Goal: Task Accomplishment & Management: Manage account settings

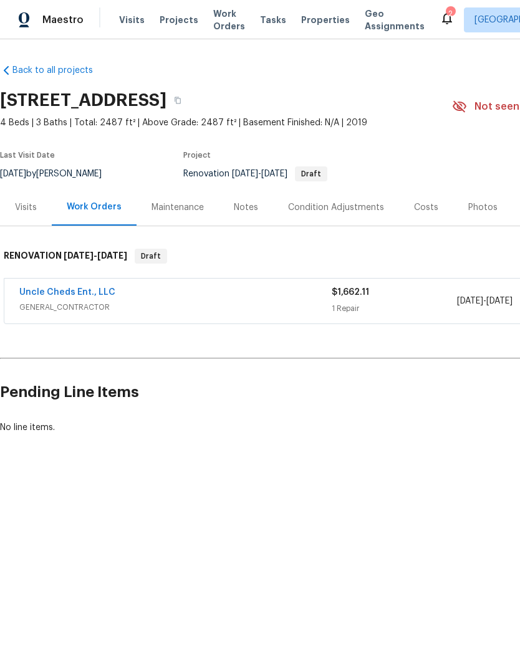
click at [22, 219] on div "Visits" at bounding box center [26, 207] width 52 height 37
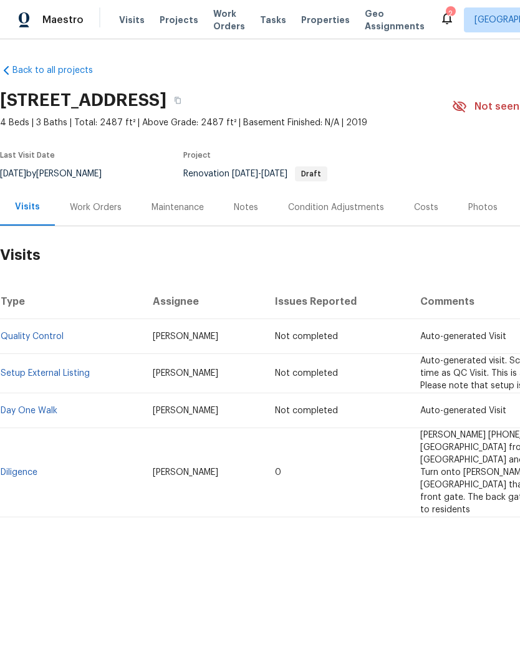
click at [20, 468] on link "Diligence" at bounding box center [19, 472] width 37 height 9
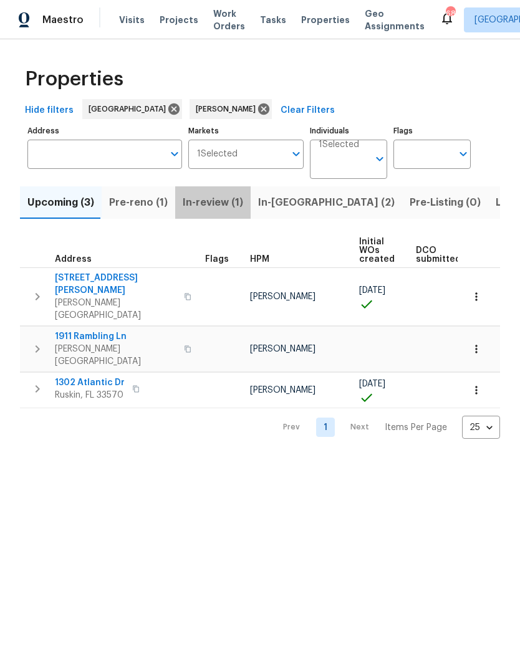
click at [209, 200] on span "In-review (1)" at bounding box center [213, 202] width 60 height 17
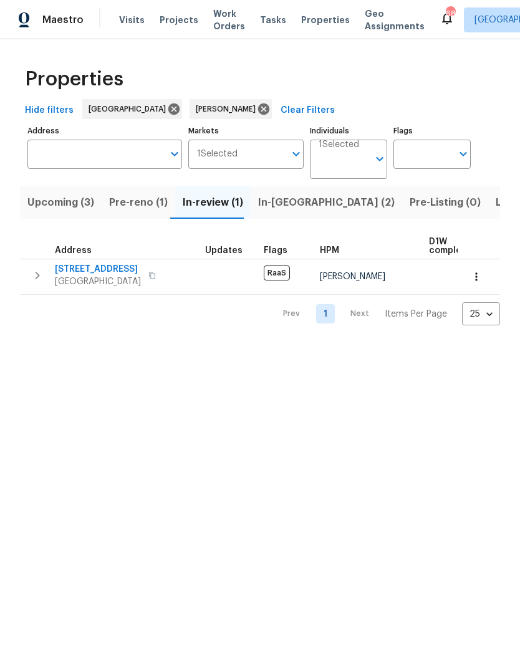
click at [135, 203] on span "Pre-reno (1)" at bounding box center [138, 202] width 59 height 17
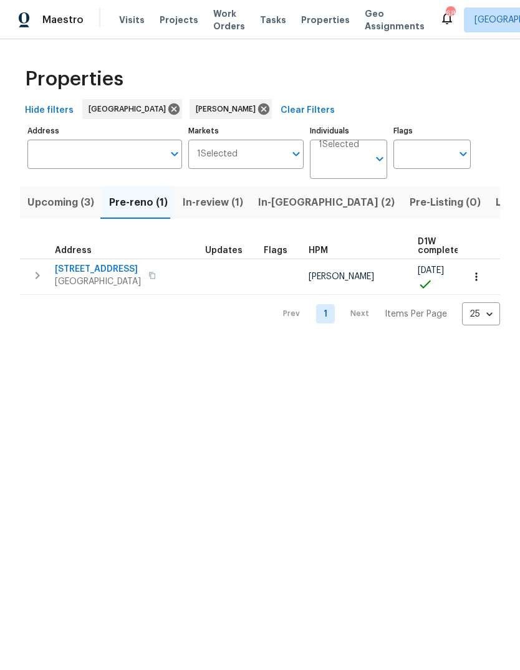
click at [103, 270] on span "[STREET_ADDRESS]" at bounding box center [98, 269] width 86 height 12
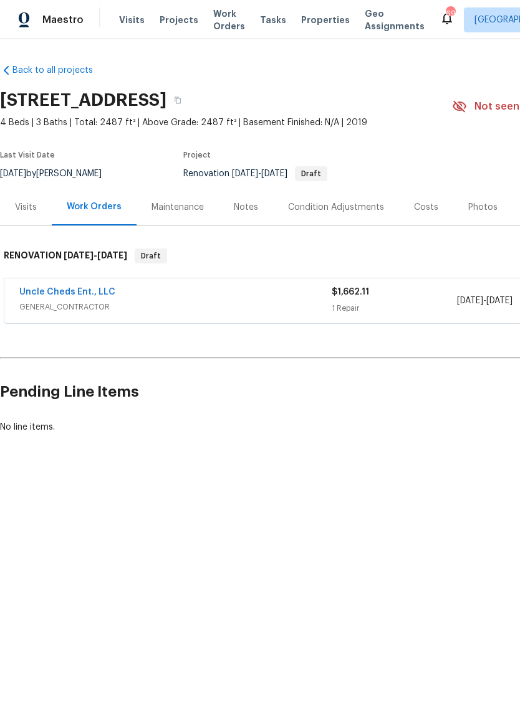
click at [97, 291] on link "Uncle Cheds Ent., LLC" at bounding box center [67, 292] width 96 height 9
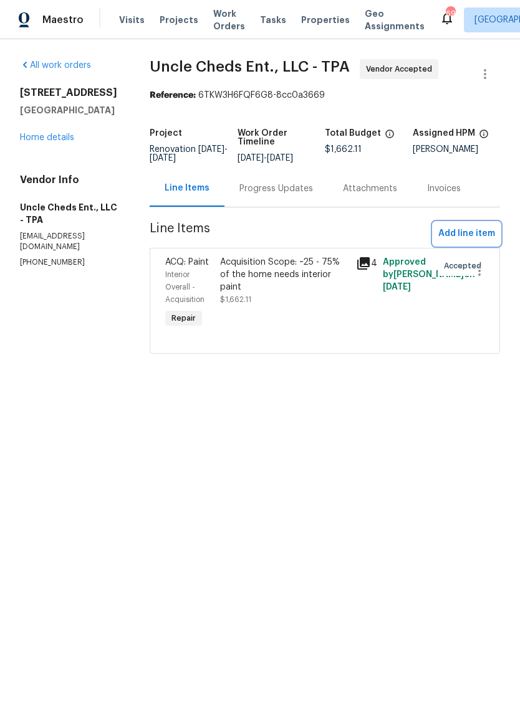
click at [477, 234] on span "Add line item" at bounding box center [466, 234] width 57 height 16
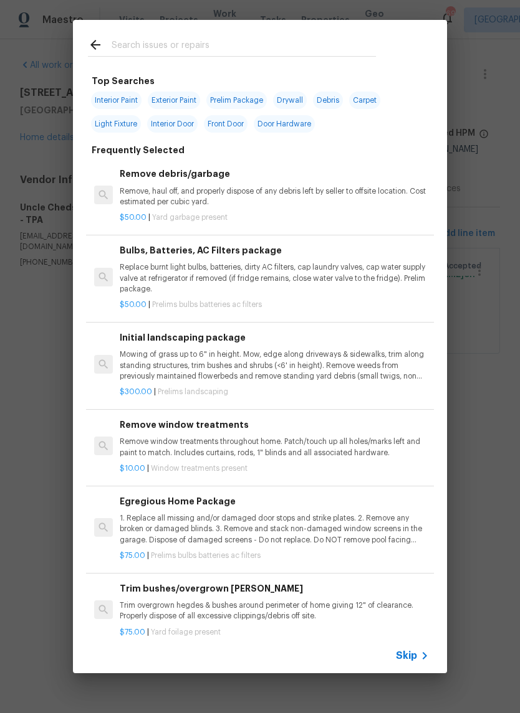
click at [89, 47] on icon at bounding box center [95, 44] width 15 height 15
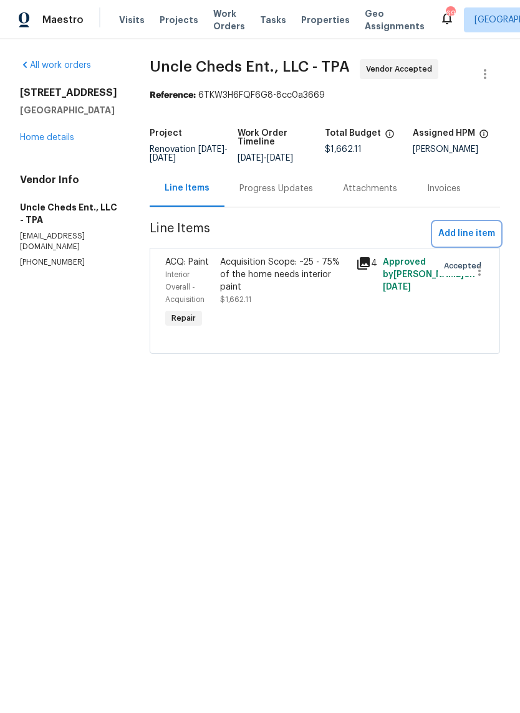
click at [484, 227] on span "Add line item" at bounding box center [466, 234] width 57 height 16
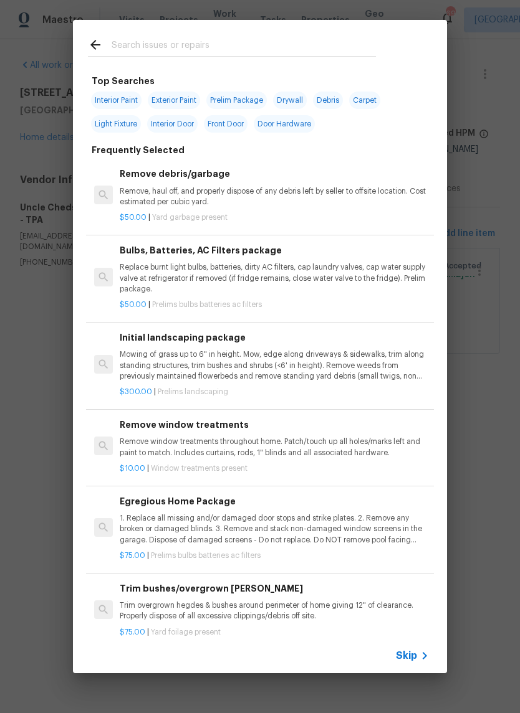
click at [282, 206] on p "Remove, haul off, and properly dispose of any debris left by seller to offsite …" at bounding box center [274, 196] width 309 height 21
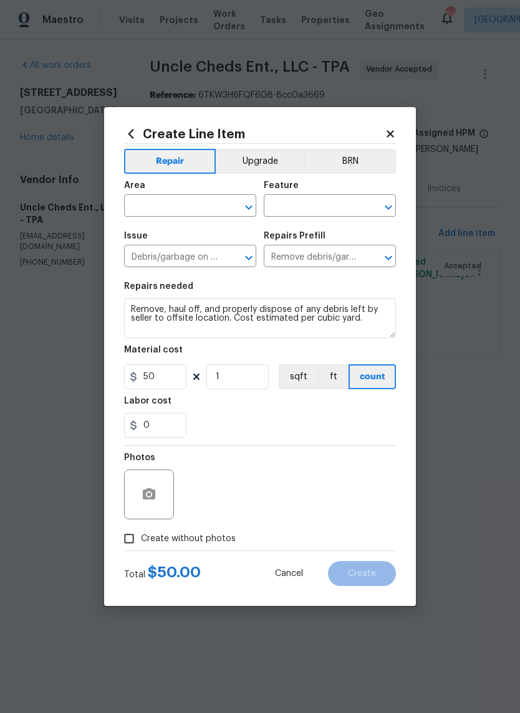
click at [140, 212] on input "text" at bounding box center [172, 207] width 97 height 19
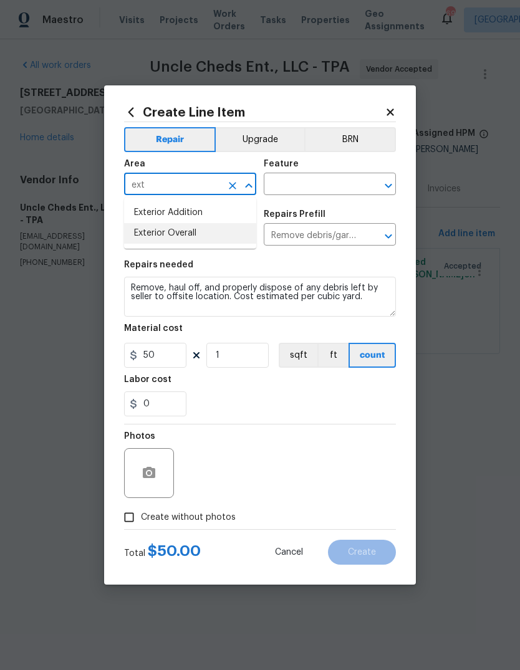
click at [202, 242] on li "Exterior Overall" at bounding box center [190, 233] width 132 height 21
type input "Exterior Overall"
click at [310, 179] on input "text" at bounding box center [312, 185] width 97 height 19
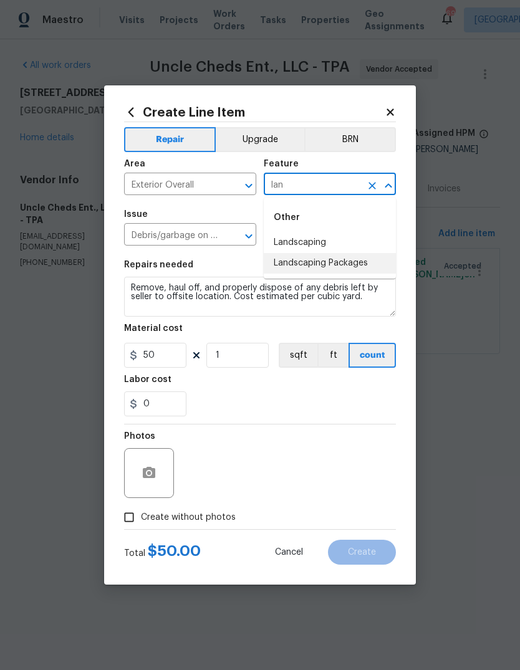
click at [348, 268] on li "Landscaping Packages" at bounding box center [330, 263] width 132 height 21
type input "Landscaping Packages"
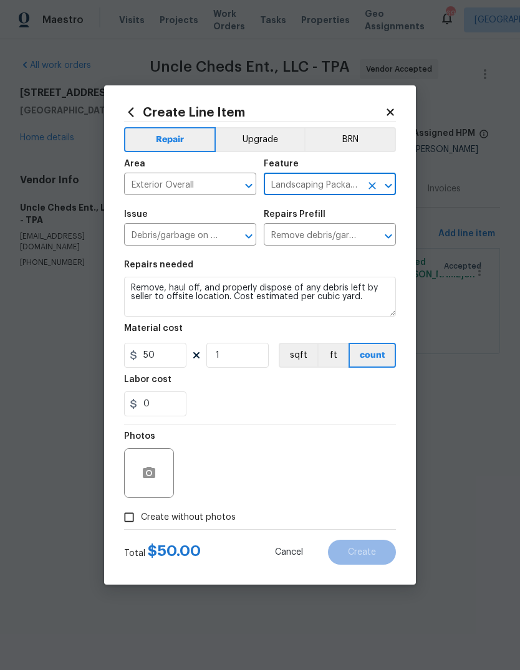
click at [348, 181] on input "Landscaping Packages" at bounding box center [312, 185] width 97 height 19
click at [331, 177] on input "Landscaping Packages" at bounding box center [312, 185] width 97 height 19
click at [328, 189] on input "Landscaping Packages" at bounding box center [312, 185] width 97 height 19
click at [366, 188] on icon "Clear" at bounding box center [372, 185] width 12 height 12
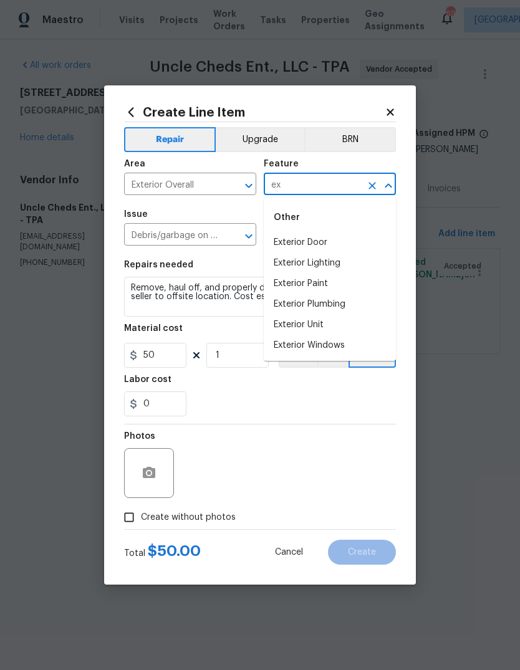
type input "e"
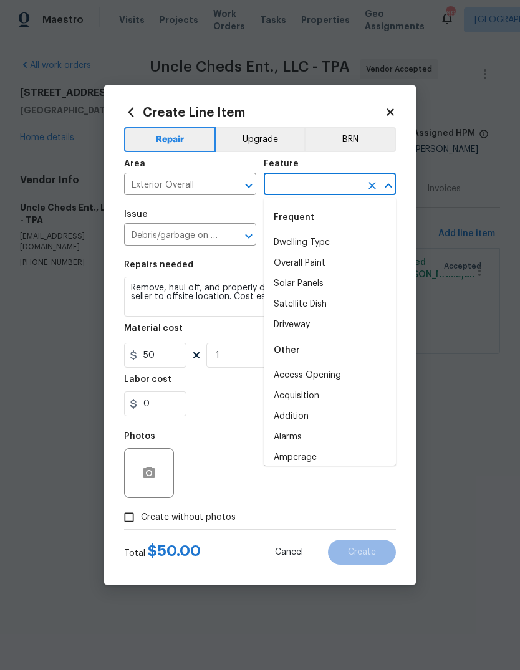
click at [381, 108] on h2 "Create Line Item" at bounding box center [254, 112] width 260 height 14
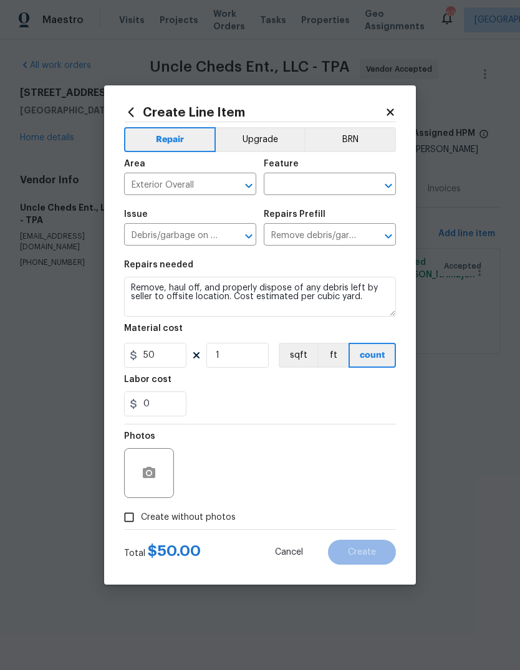
click at [399, 109] on div "Create Line Item Repair Upgrade BRN Area Exterior Overall ​ Feature ​ Issue Deb…" at bounding box center [260, 334] width 312 height 499
click at [385, 110] on icon at bounding box center [389, 112] width 11 height 11
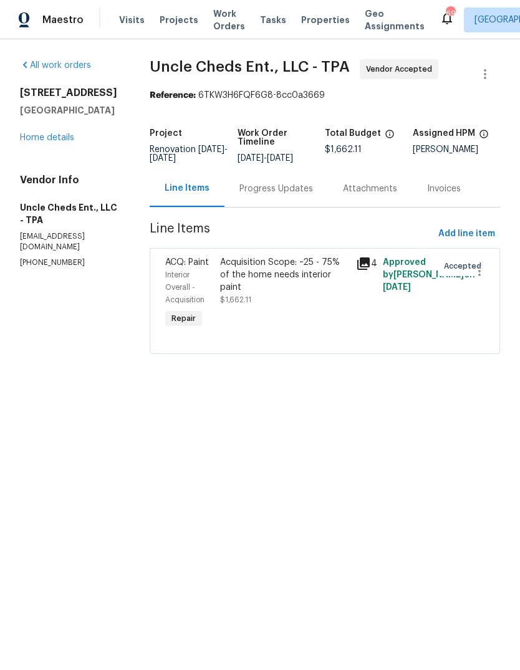
click at [27, 136] on link "Home details" at bounding box center [47, 137] width 54 height 9
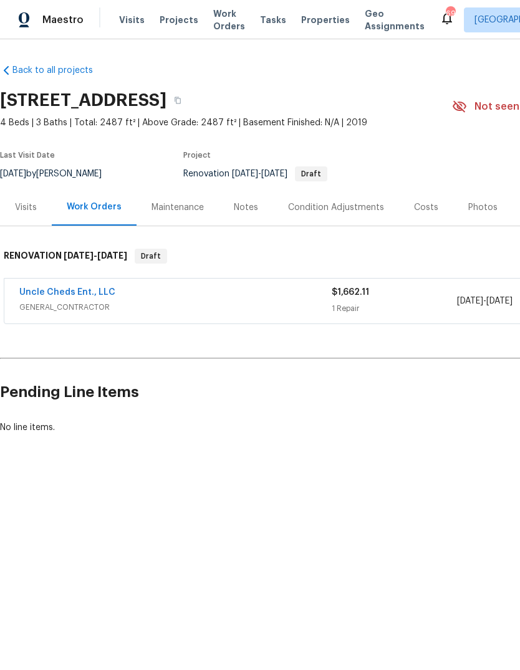
click at [336, 211] on div "Condition Adjustments" at bounding box center [336, 207] width 96 height 12
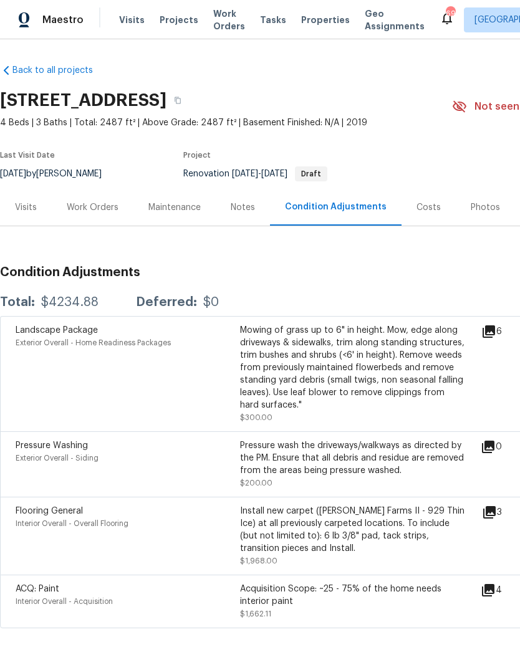
click at [391, 532] on div "Install new carpet ([PERSON_NAME] Farms II - 929 Thin Ice) at all previously ca…" at bounding box center [352, 530] width 224 height 50
click at [356, 530] on div "Install new carpet ([PERSON_NAME] Farms II - 929 Thin Ice) at all previously ca…" at bounding box center [352, 530] width 224 height 50
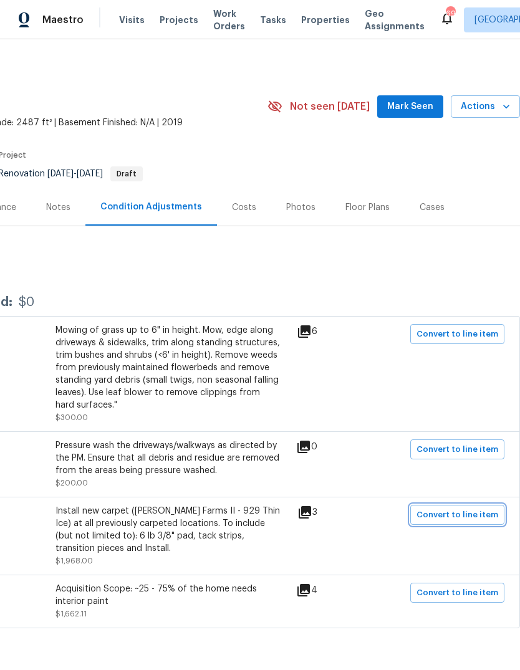
click at [476, 508] on span "Convert to line item" at bounding box center [457, 515] width 82 height 14
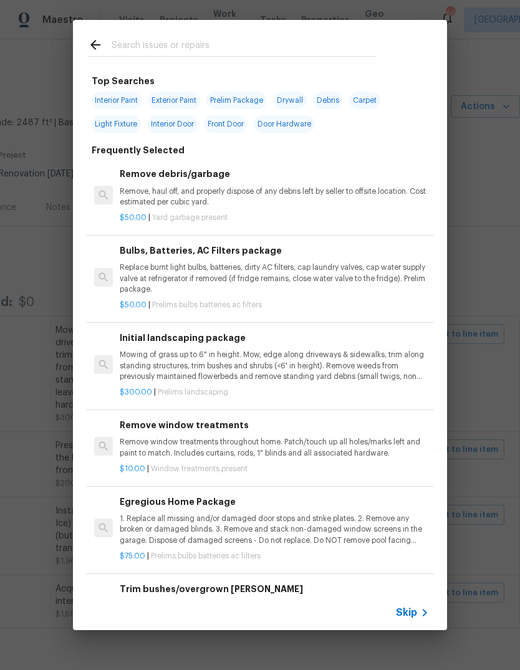
click at [407, 594] on div "Trim bushes/overgrown hedges Trim overgrown hegdes & bushes around perimeter of…" at bounding box center [274, 602] width 309 height 40
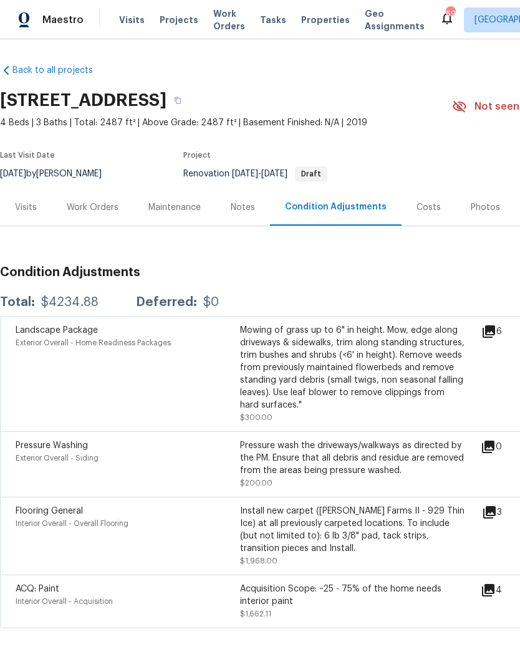
scroll to position [0, 0]
click at [93, 201] on div "Work Orders" at bounding box center [93, 207] width 52 height 12
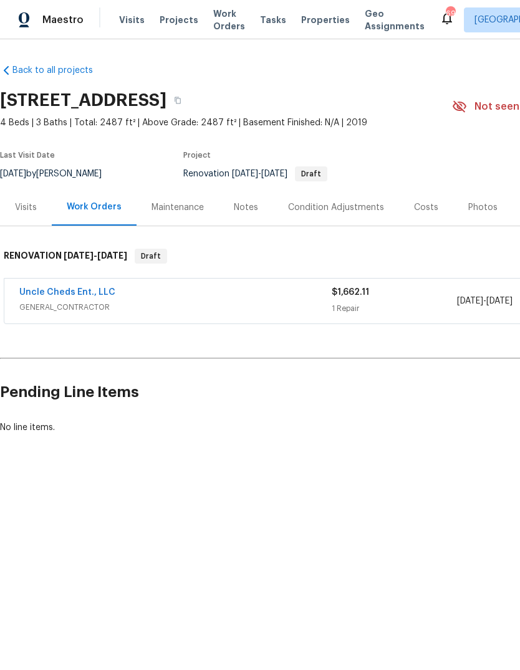
click at [301, 201] on div "Condition Adjustments" at bounding box center [336, 207] width 96 height 12
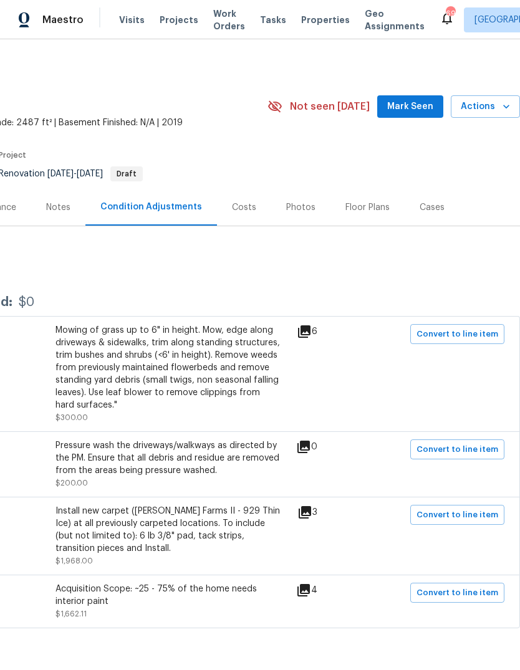
scroll to position [0, 184]
click at [469, 517] on span "Convert to line item" at bounding box center [457, 515] width 82 height 14
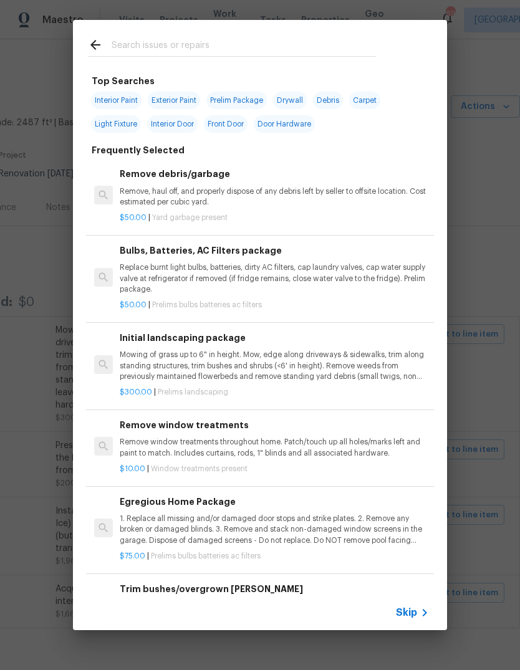
click at [412, 614] on span "Skip" at bounding box center [406, 612] width 21 height 12
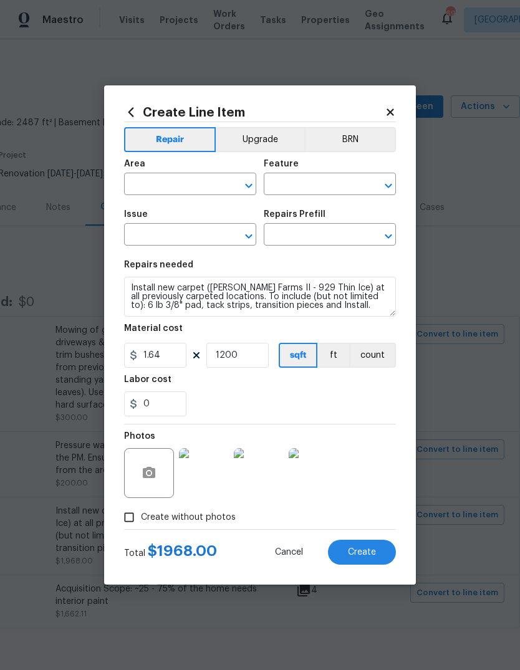
type input "Interior Overall"
type input "Overall Flooring"
type input "Flooring General"
click at [318, 238] on input "text" at bounding box center [312, 235] width 97 height 19
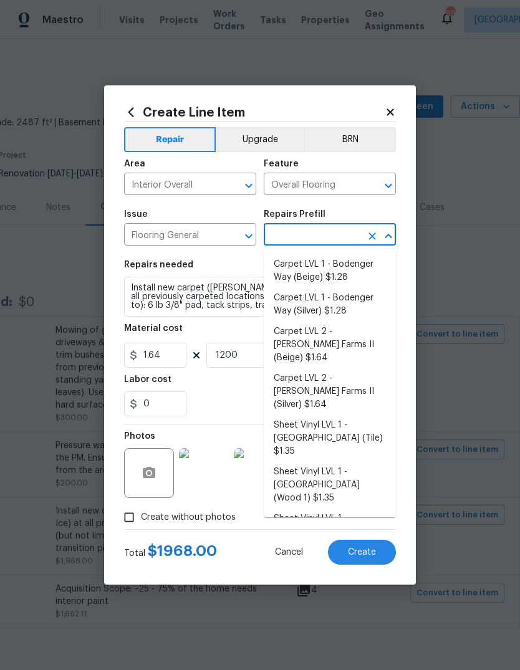
click at [331, 376] on li "Carpet LVL 2 - [PERSON_NAME] Farms II (Silver) $1.64" at bounding box center [330, 391] width 132 height 47
type input "Carpet LVL 2 - [PERSON_NAME] Farms II (Silver) $1.64"
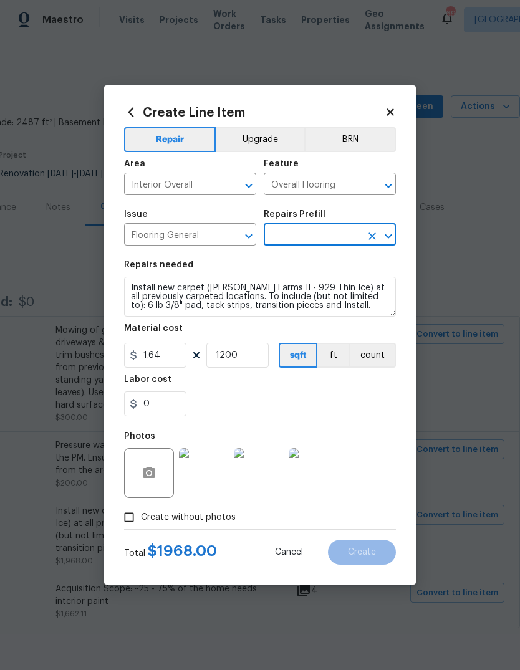
type input "Carpet LVL 2 - [PERSON_NAME] Farms II (Silver) $1.64"
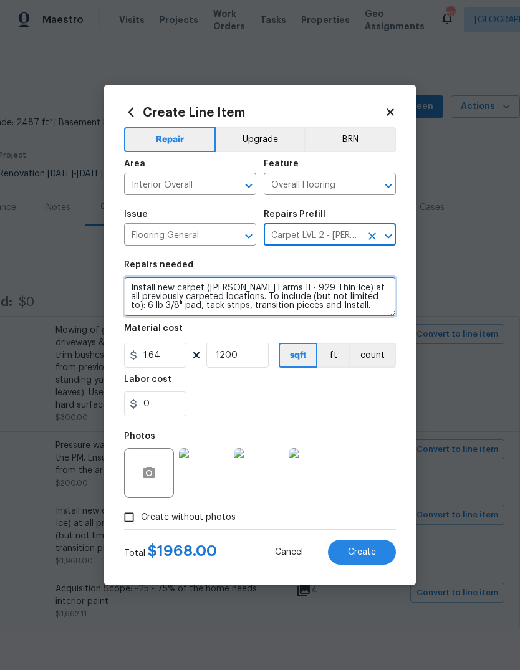
click at [126, 290] on textarea "Install new carpet ([PERSON_NAME] Farms II - 929 Thin Ice) at all previously ca…" at bounding box center [260, 297] width 272 height 40
click at [137, 288] on textarea "Install new carpet ([PERSON_NAME] Farms II - 929 Thin Ice) at all previously ca…" at bounding box center [260, 297] width 272 height 40
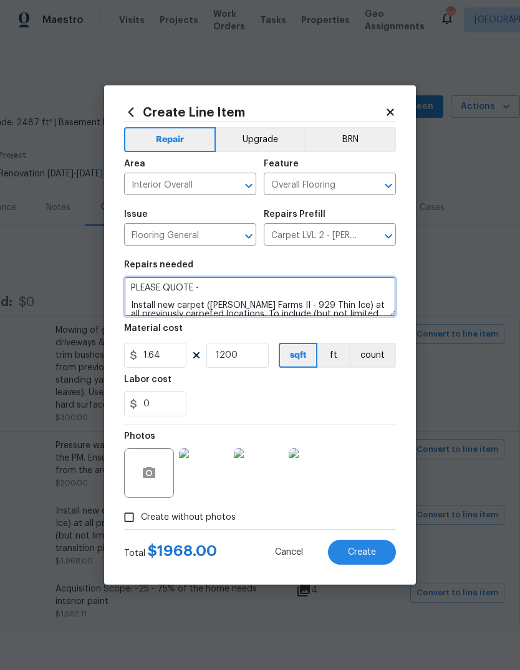
click at [320, 291] on textarea "PLEASE QUOTE - Install new carpet (Abshire Farms II - 929 Thin Ice) at all prev…" at bounding box center [260, 297] width 272 height 40
paste textarea "Lock Box = 2348"
type textarea "PLEASE QUOTE - Lock Box = 2348 Install new carpet ([PERSON_NAME] Farms II - 929…"
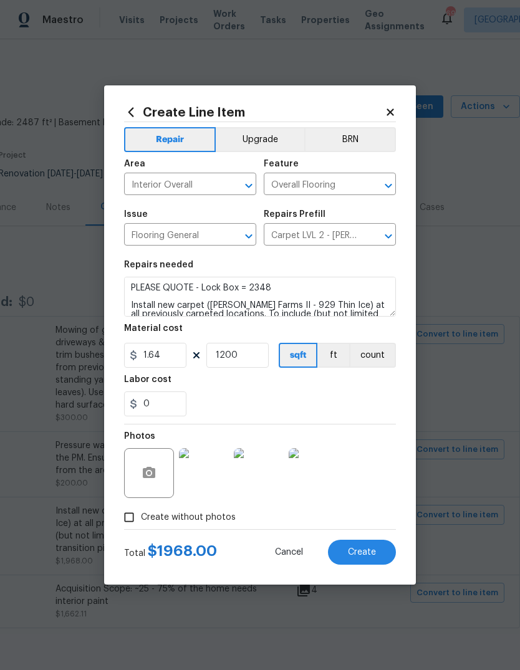
click at [370, 558] on button "Create" at bounding box center [362, 552] width 68 height 25
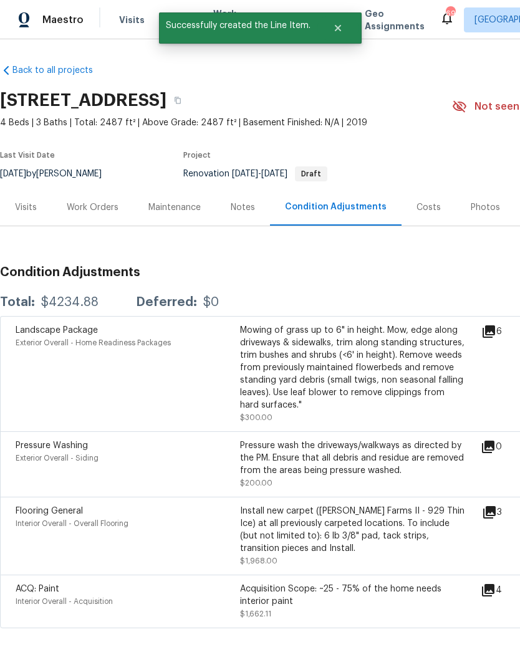
scroll to position [0, 0]
click at [96, 200] on div "Work Orders" at bounding box center [93, 207] width 82 height 37
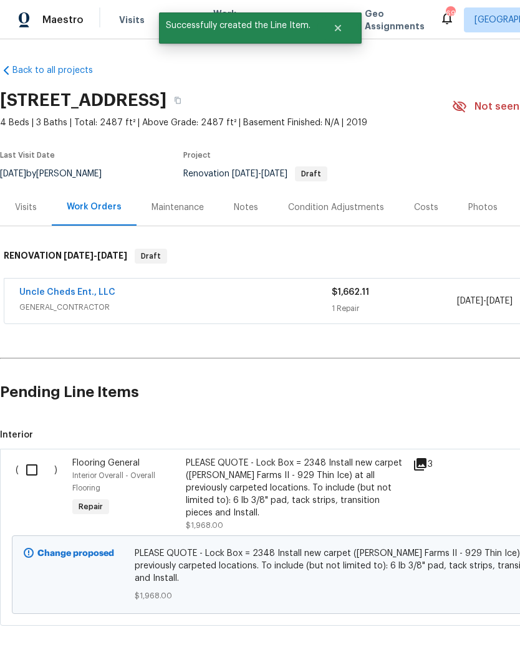
click at [33, 459] on input "checkbox" at bounding box center [37, 470] width 36 height 26
checkbox input "true"
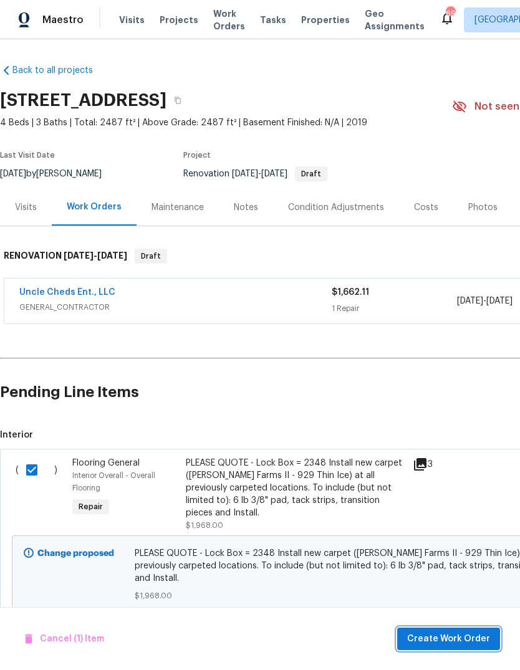
click at [481, 648] on button "Create Work Order" at bounding box center [448, 638] width 103 height 23
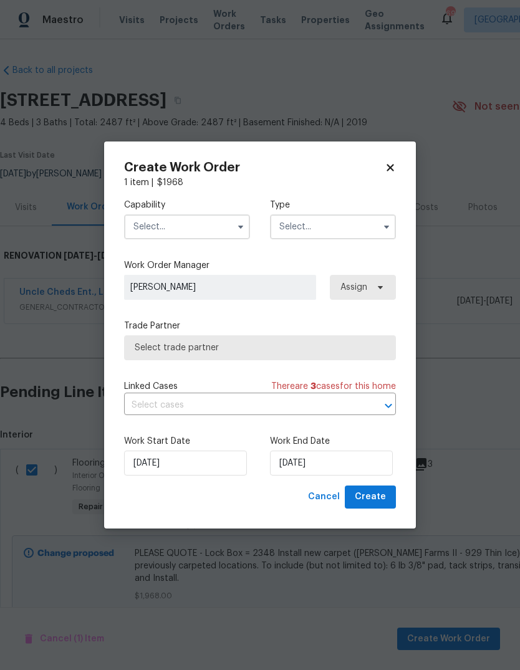
click at [185, 227] on input "text" at bounding box center [187, 226] width 126 height 25
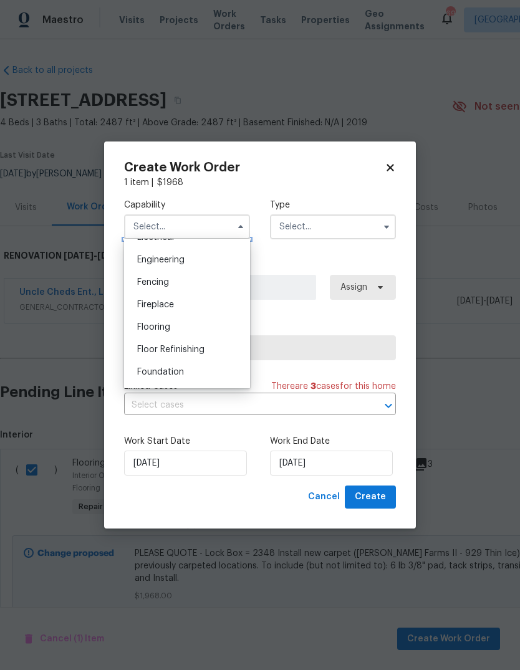
scroll to position [457, 0]
click at [174, 274] on div "Flooring" at bounding box center [187, 280] width 120 height 22
type input "Flooring"
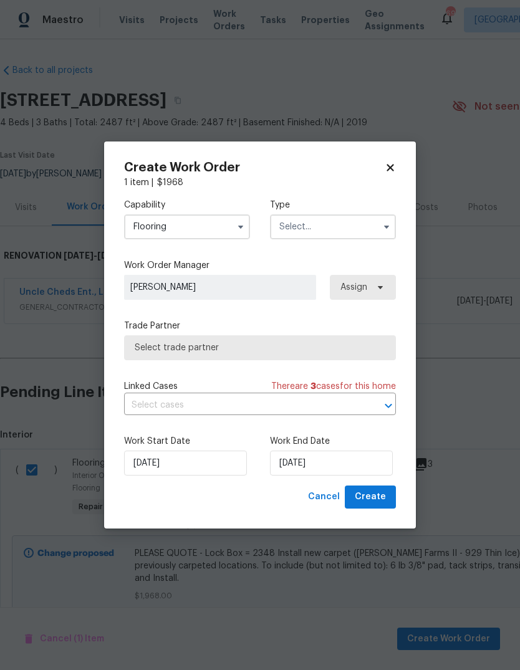
click at [335, 219] on input "text" at bounding box center [333, 226] width 126 height 25
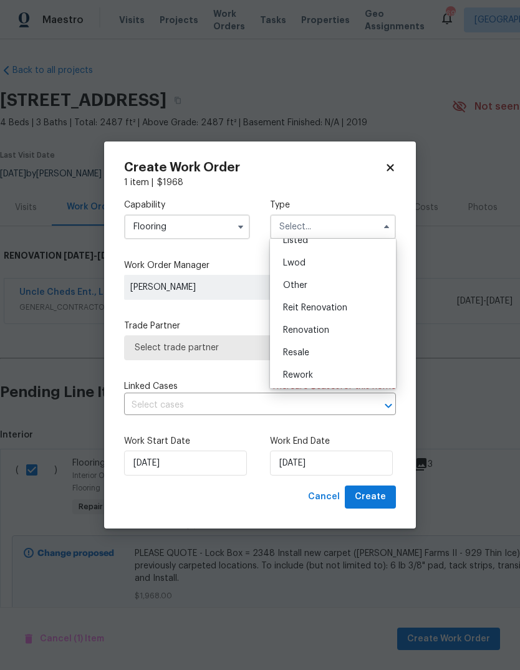
scroll to position [128, 0]
click at [336, 322] on div "Renovation" at bounding box center [333, 327] width 120 height 22
type input "Renovation"
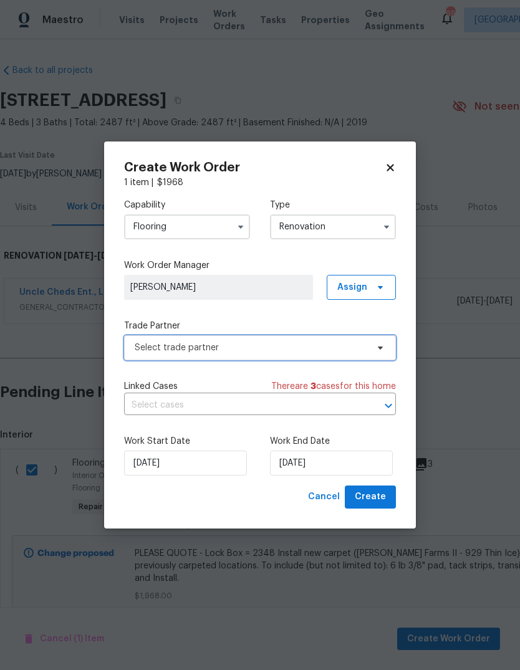
click at [333, 356] on span "Select trade partner" at bounding box center [260, 347] width 272 height 25
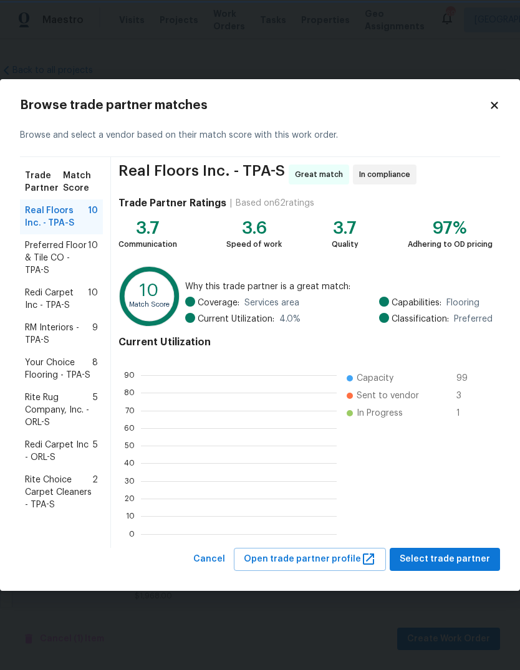
scroll to position [174, 196]
click at [459, 560] on span "Select trade partner" at bounding box center [444, 559] width 90 height 16
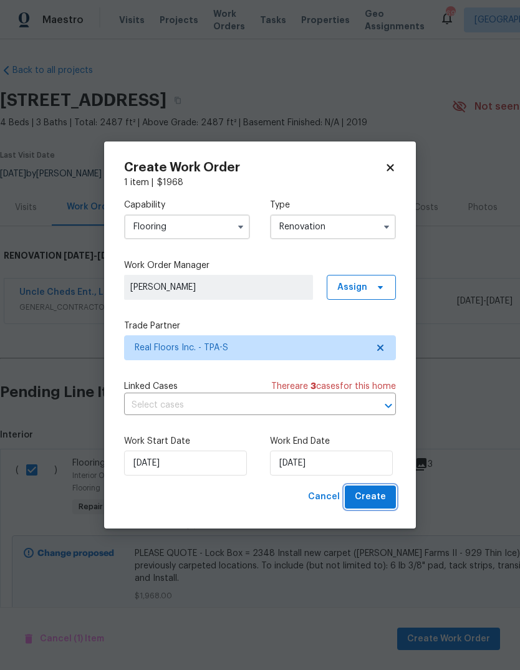
click at [371, 498] on span "Create" at bounding box center [370, 497] width 31 height 16
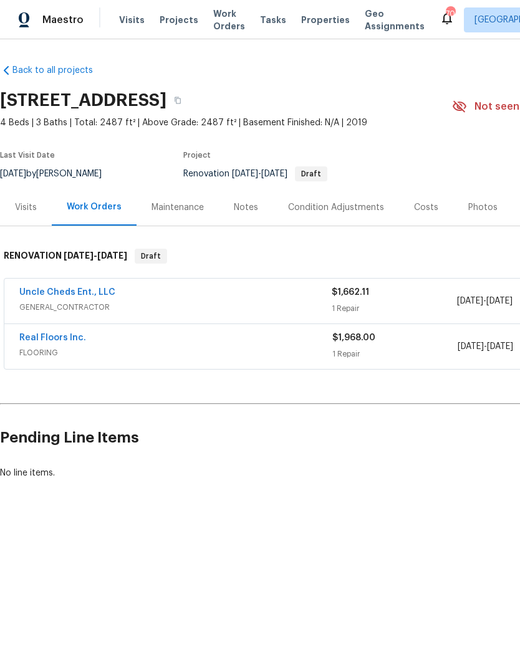
click at [129, 338] on div "Real Floors Inc." at bounding box center [175, 338] width 313 height 15
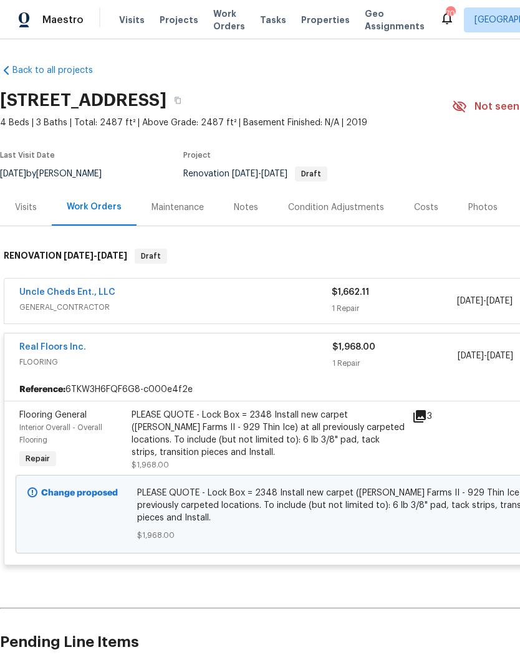
click at [136, 366] on span "FLOORING" at bounding box center [175, 362] width 313 height 12
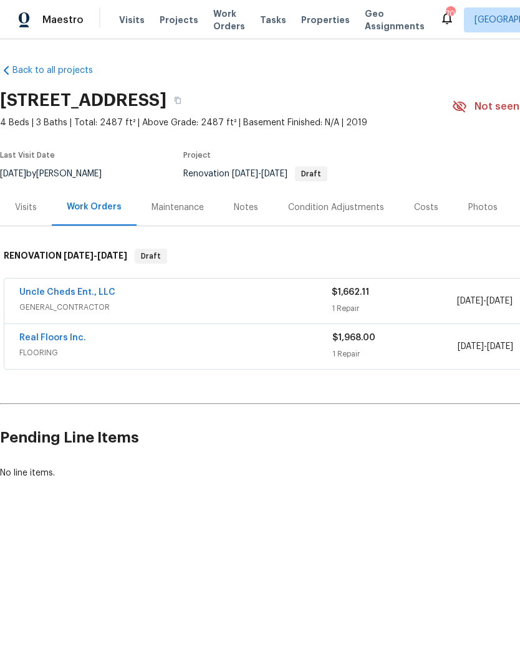
click at [118, 353] on span "FLOORING" at bounding box center [175, 352] width 313 height 12
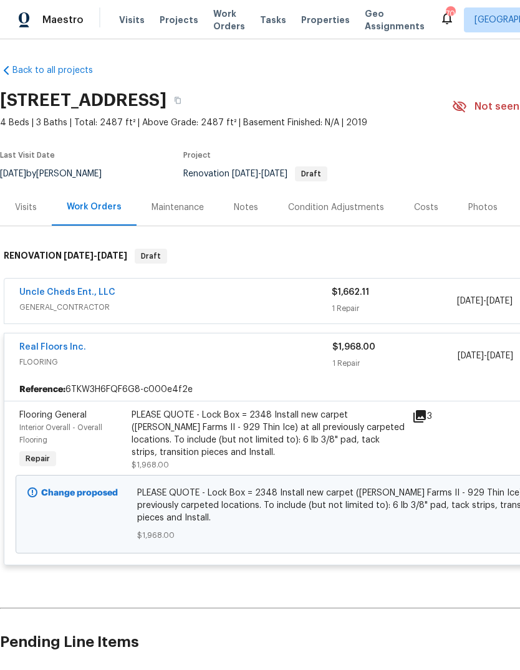
click at [156, 498] on span "PLEASE QUOTE - Lock Box = 2348 Install new carpet ([PERSON_NAME] Farms II - 929…" at bounding box center [352, 505] width 431 height 37
click at [135, 427] on div "PLEASE QUOTE - Lock Box = 2348 Install new carpet ([PERSON_NAME] Farms II - 929…" at bounding box center [267, 434] width 273 height 50
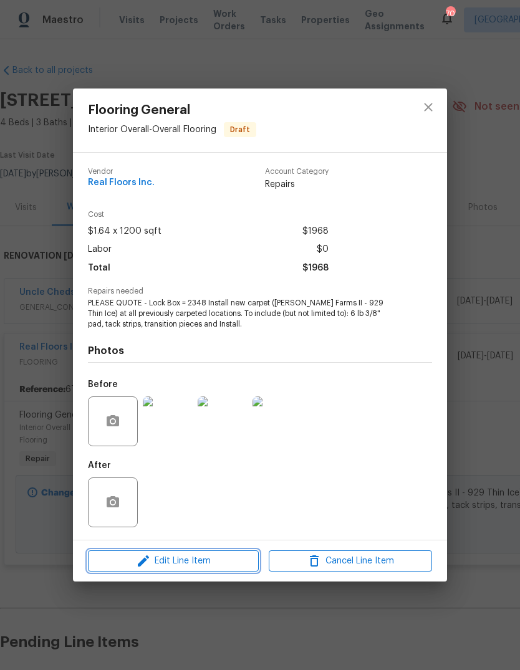
click at [197, 566] on span "Edit Line Item" at bounding box center [173, 561] width 163 height 16
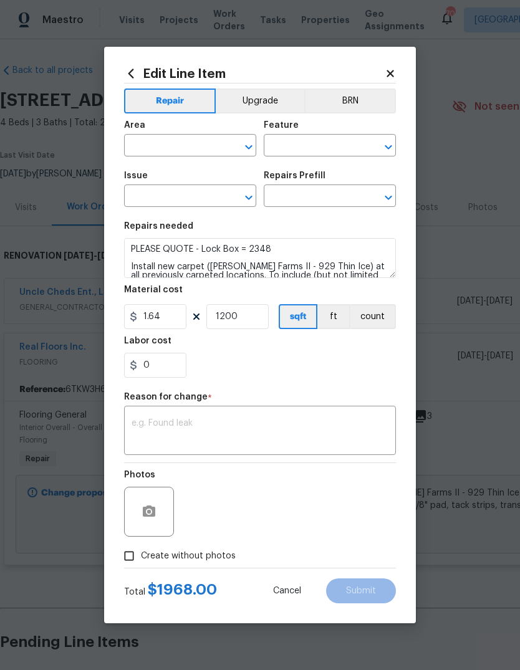
type input "Interior Overall"
type input "Overall Flooring"
type input "Flooring General"
type input "Carpet LVL 2 - [PERSON_NAME] Farms II (Silver) $1.64"
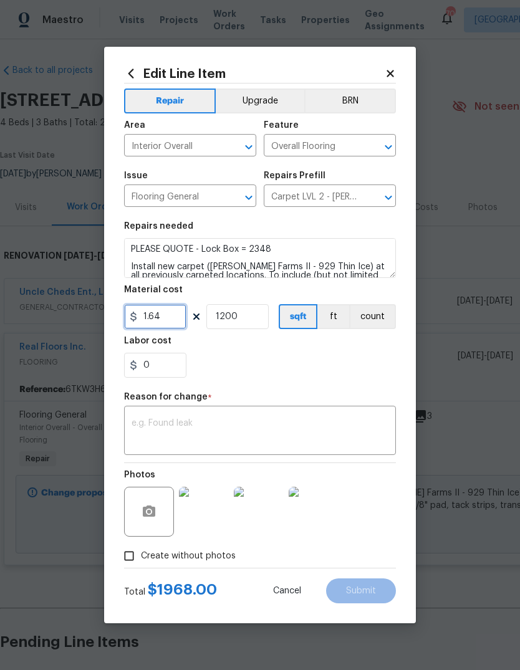
click at [159, 314] on input "1.64" at bounding box center [155, 316] width 62 height 25
click at [237, 322] on input "1200" at bounding box center [237, 316] width 62 height 25
type input "1"
click at [315, 358] on div "0" at bounding box center [260, 365] width 272 height 25
click at [323, 420] on textarea at bounding box center [259, 432] width 257 height 26
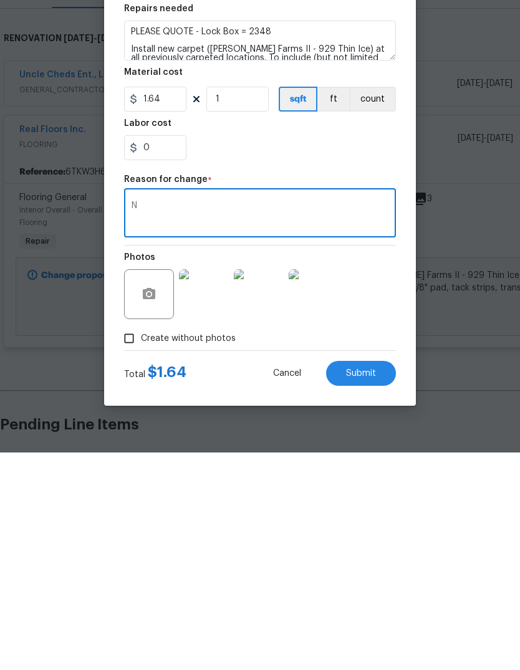
type textarea "N"
click at [365, 578] on button "Submit" at bounding box center [361, 590] width 70 height 25
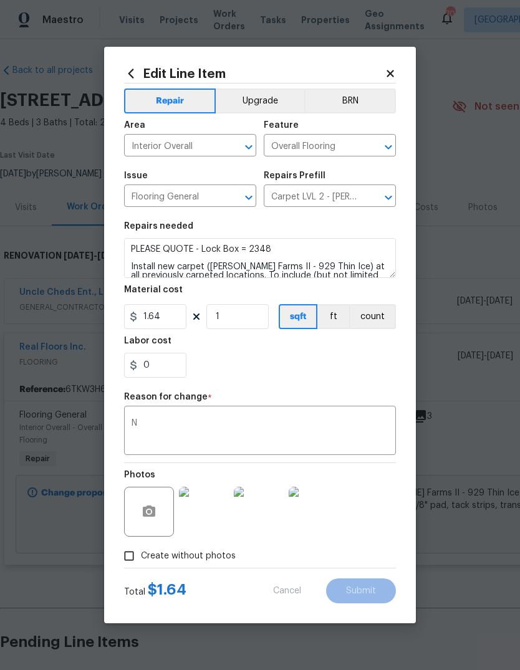
type input "1200"
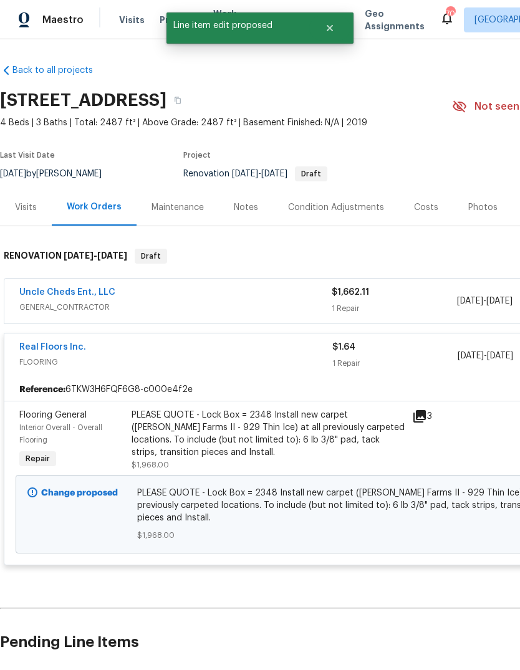
click at [40, 343] on link "Real Floors Inc." at bounding box center [52, 347] width 67 height 9
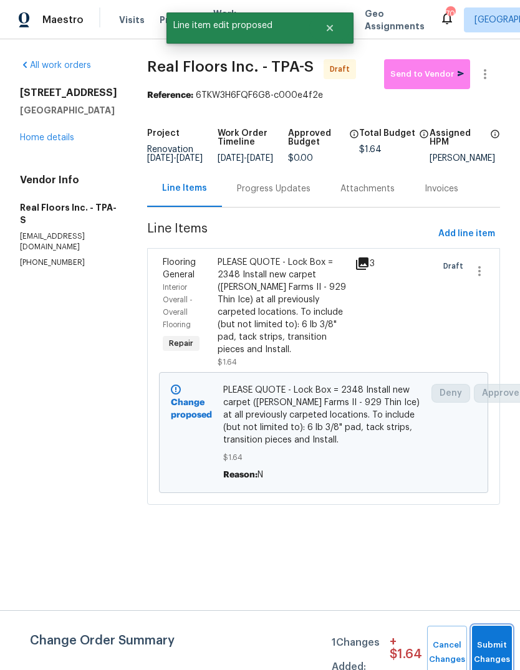
click at [499, 644] on button "Submit Changes" at bounding box center [492, 653] width 40 height 54
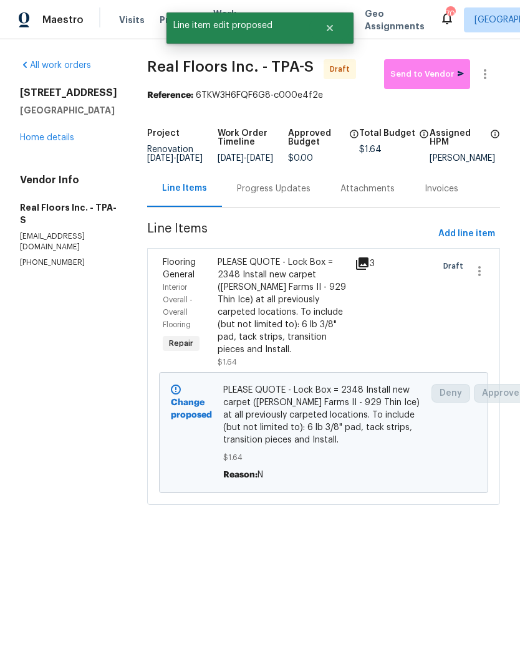
click at [427, 80] on span "Send to Vendor" at bounding box center [427, 74] width 74 height 14
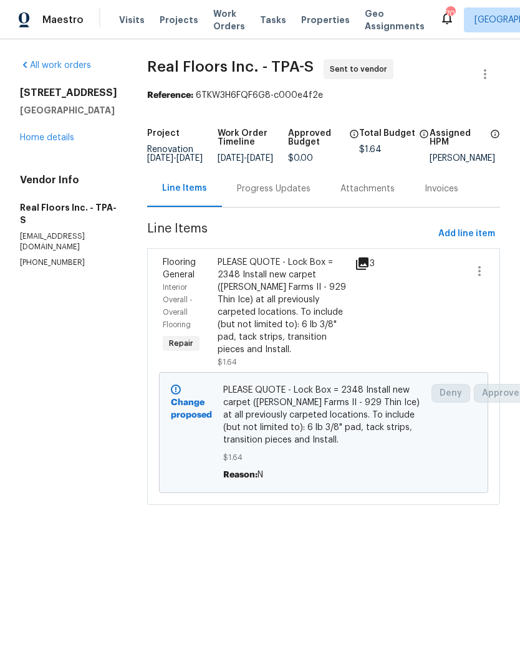
click at [36, 135] on link "Home details" at bounding box center [47, 137] width 54 height 9
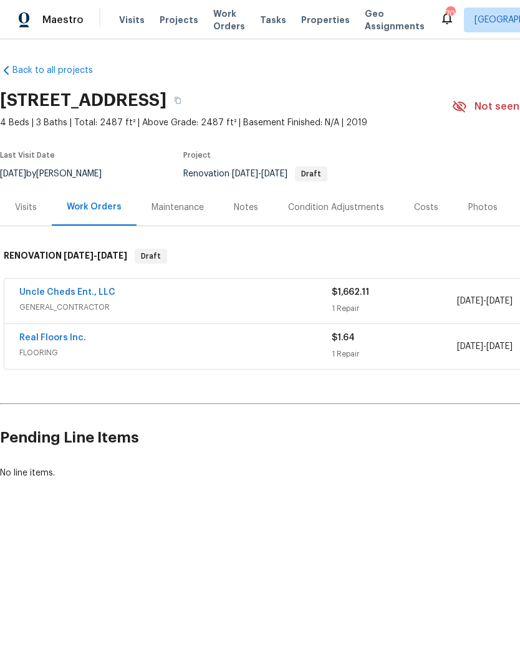
click at [40, 288] on link "Uncle Cheds Ent., LLC" at bounding box center [67, 292] width 96 height 9
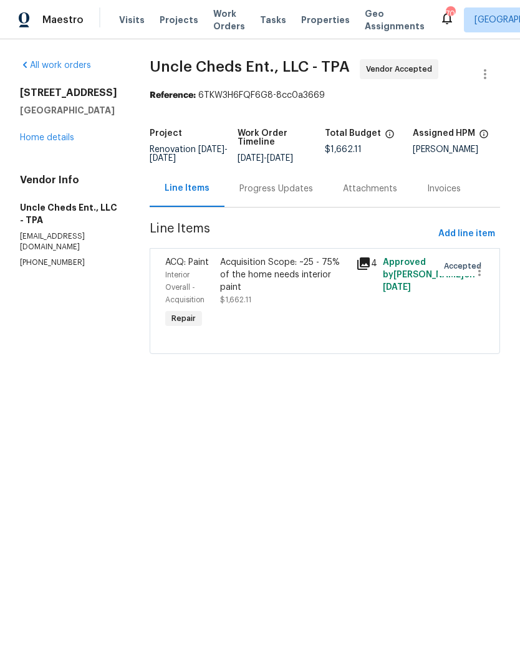
click at [41, 133] on link "Home details" at bounding box center [47, 137] width 54 height 9
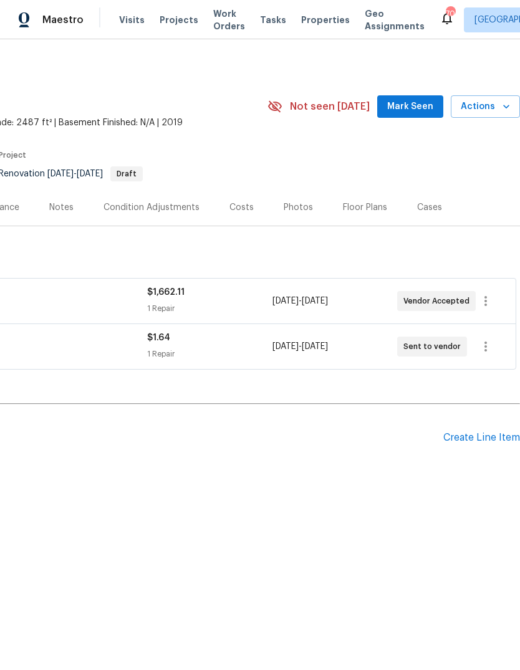
scroll to position [0, 184]
click at [492, 442] on div "Create Line Item" at bounding box center [481, 438] width 77 height 12
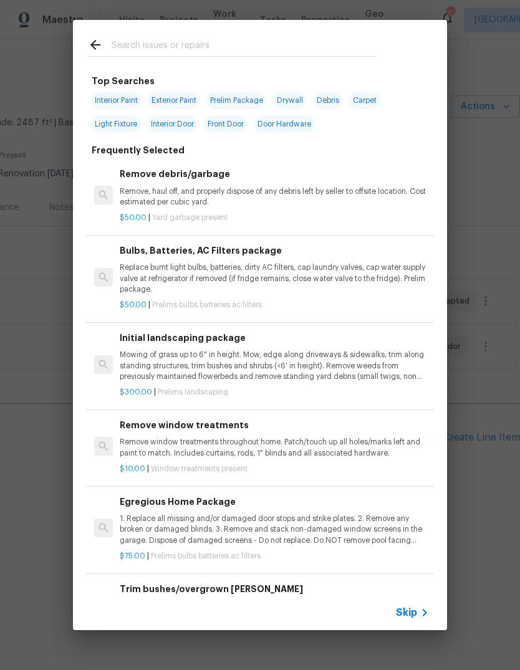
click at [255, 37] on input "text" at bounding box center [244, 46] width 264 height 19
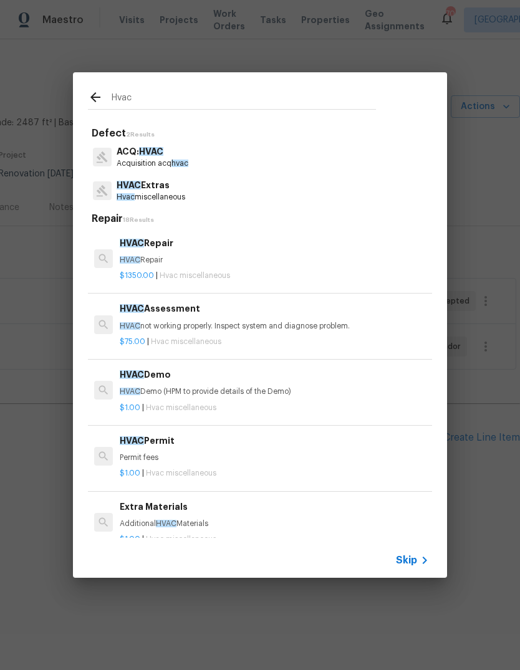
type input "Hvac"
click at [216, 150] on div "ACQ: HVAC Acquisition acq hvac" at bounding box center [260, 157] width 344 height 34
click at [216, 158] on div "ACQ: HVAC Acquisition acq hvac" at bounding box center [260, 157] width 344 height 34
click at [150, 156] on span "HVAC" at bounding box center [151, 151] width 24 height 9
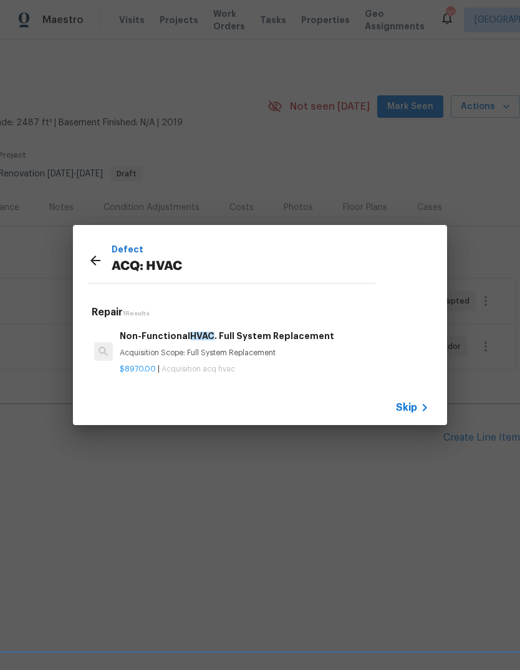
click at [100, 250] on div "Defect ACQ: HVAC" at bounding box center [232, 262] width 288 height 40
click at [98, 260] on icon at bounding box center [95, 260] width 15 height 15
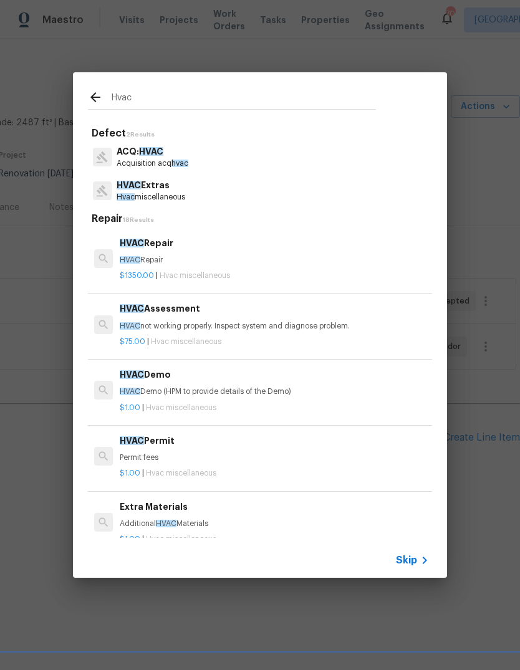
click at [211, 196] on div "HVAC Extras Hvac miscellaneous" at bounding box center [260, 191] width 344 height 34
click at [163, 195] on p "Hvac miscellaneous" at bounding box center [151, 197] width 69 height 11
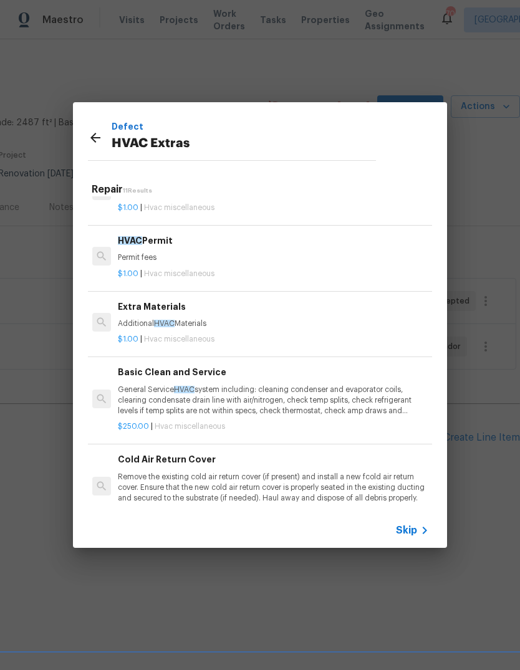
scroll to position [169, 2]
click at [246, 399] on p "General Service HVAC system including: cleaning condenser and evaporator coils,…" at bounding box center [272, 401] width 309 height 32
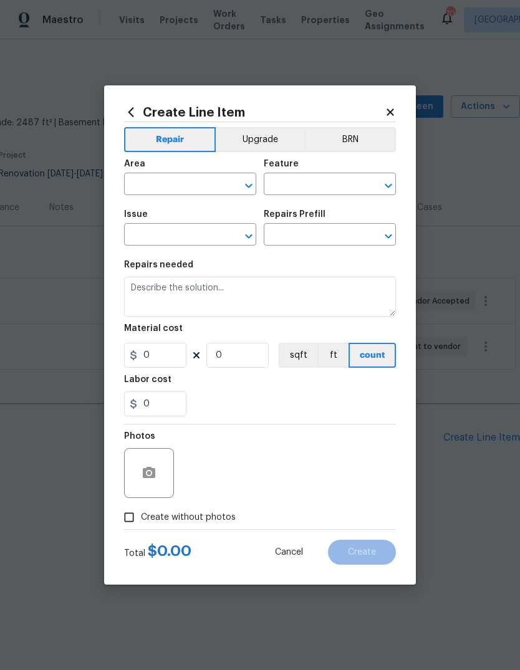
type input "HVAC"
type input "HVAC Extras"
type input "Basic Clean and Service $250.00"
type textarea "General Service HVAC system including: cleaning condenser and evaporator coils,…"
type input "250"
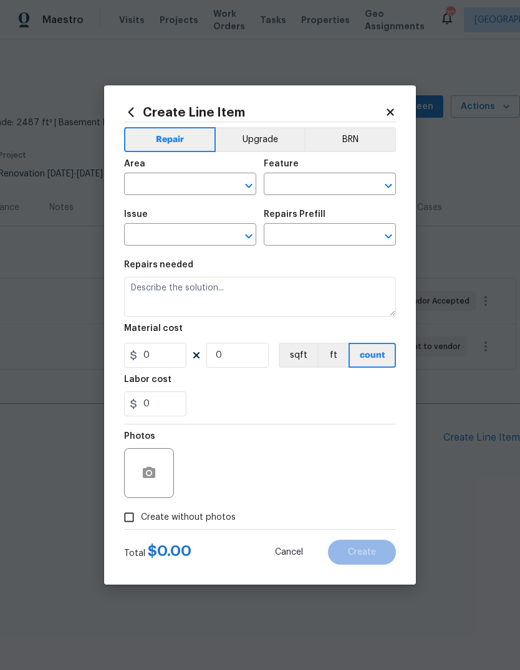
type input "1"
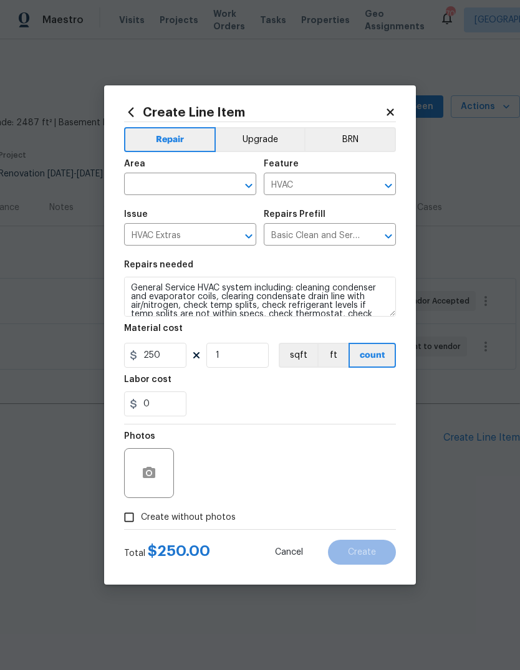
click at [187, 159] on div "Area" at bounding box center [190, 167] width 132 height 16
click at [166, 186] on input "text" at bounding box center [172, 185] width 97 height 19
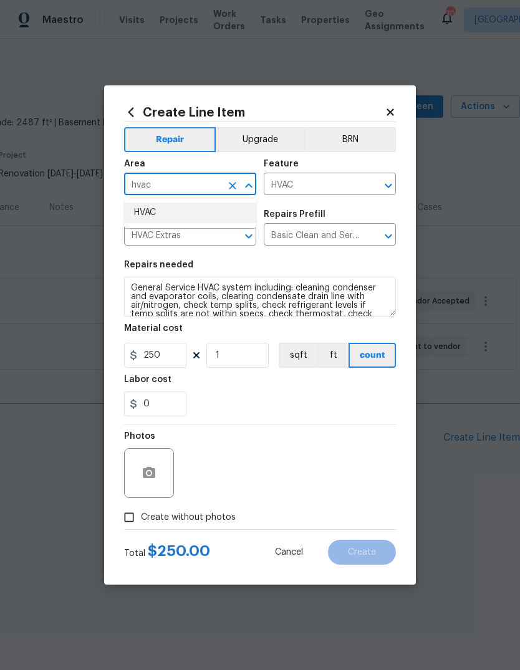
click at [193, 216] on li "HVAC" at bounding box center [190, 212] width 132 height 21
type input "HVAC"
click at [160, 353] on input "250" at bounding box center [155, 355] width 62 height 25
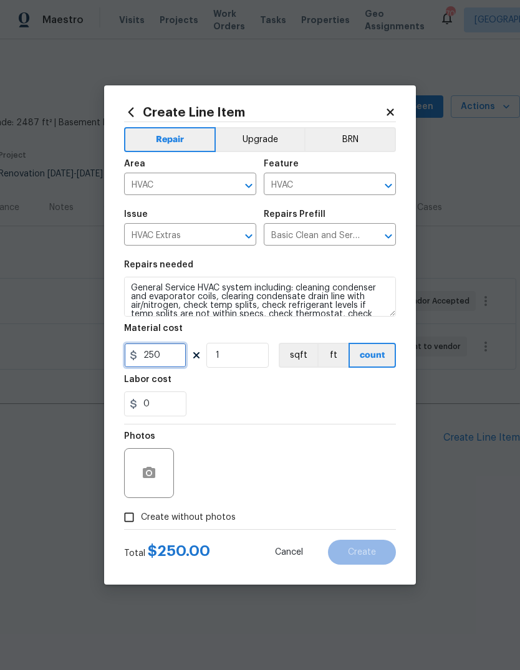
click at [158, 362] on input "250" at bounding box center [155, 355] width 62 height 25
click at [157, 362] on input "250" at bounding box center [155, 355] width 62 height 25
type input "300"
click at [303, 389] on figure "Labor cost 0" at bounding box center [260, 395] width 272 height 41
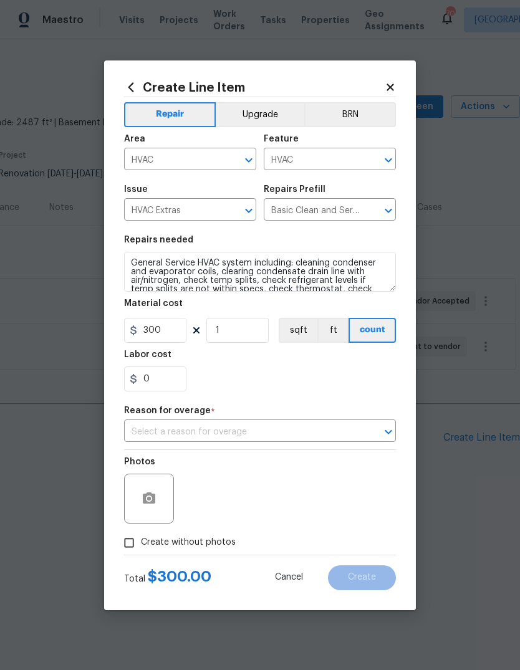
click at [273, 440] on input "text" at bounding box center [242, 431] width 237 height 19
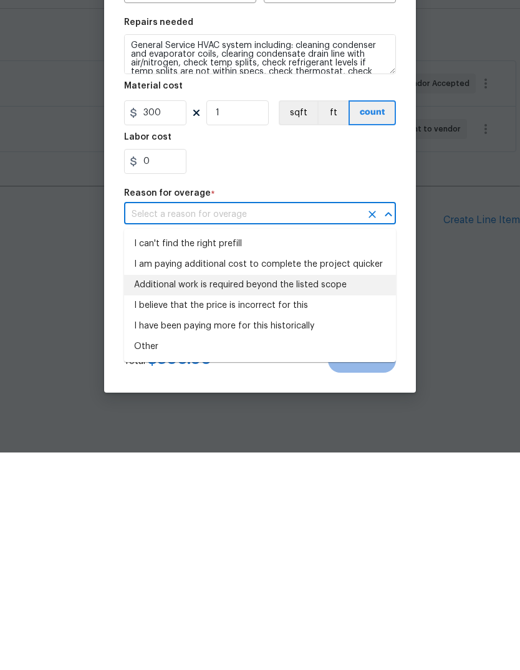
click at [239, 492] on li "Additional work is required beyond the listed scope" at bounding box center [260, 502] width 272 height 21
type input "Additional work is required beyond the listed scope"
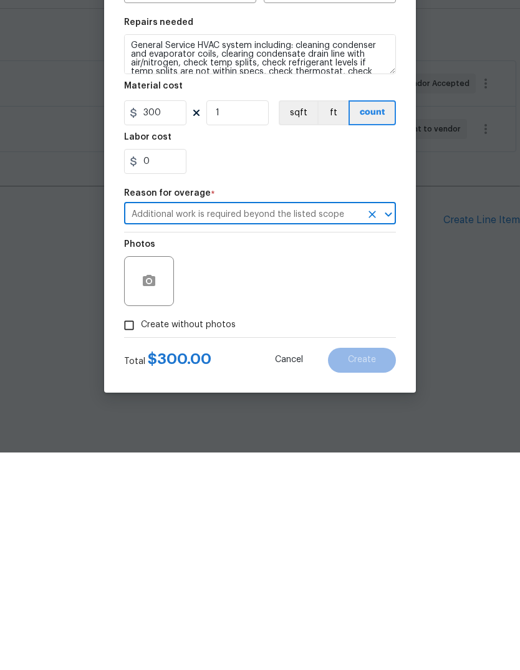
click at [159, 536] on span "Create without photos" at bounding box center [188, 542] width 95 height 13
click at [141, 531] on input "Create without photos" at bounding box center [129, 543] width 24 height 24
checkbox input "true"
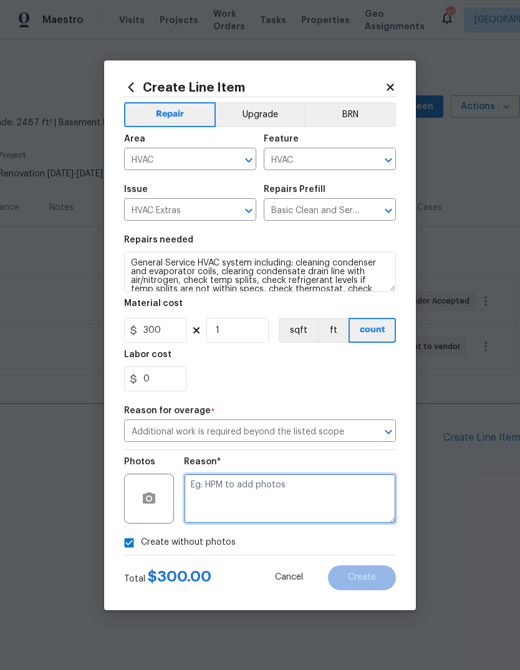
click at [283, 475] on textarea at bounding box center [290, 499] width 212 height 50
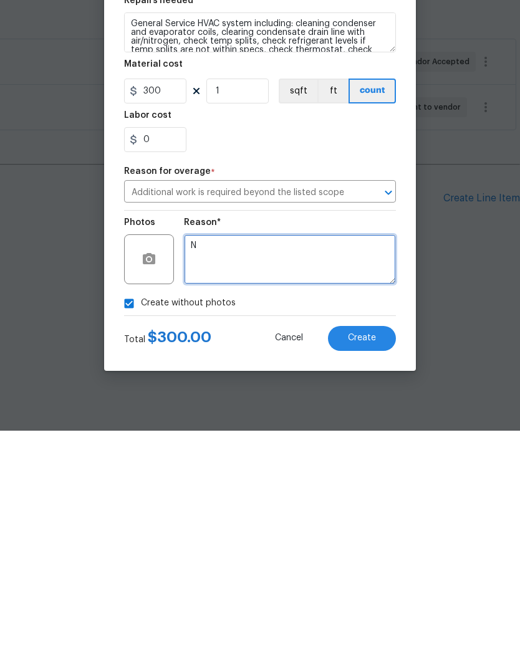
type textarea "N"
click at [368, 573] on span "Create" at bounding box center [362, 577] width 28 height 9
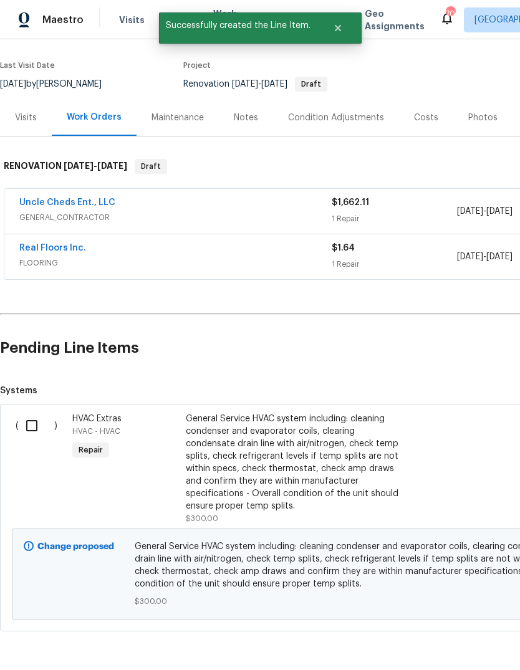
scroll to position [89, 0]
click at [26, 426] on input "checkbox" at bounding box center [37, 426] width 36 height 26
checkbox input "true"
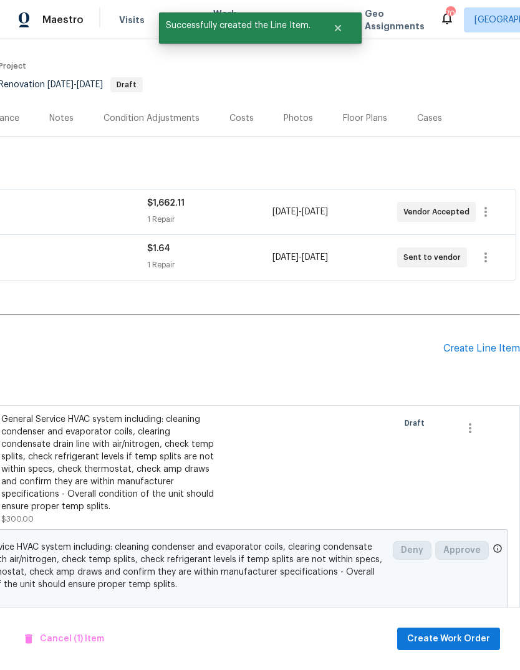
scroll to position [89, 184]
click at [470, 635] on span "Create Work Order" at bounding box center [448, 639] width 83 height 16
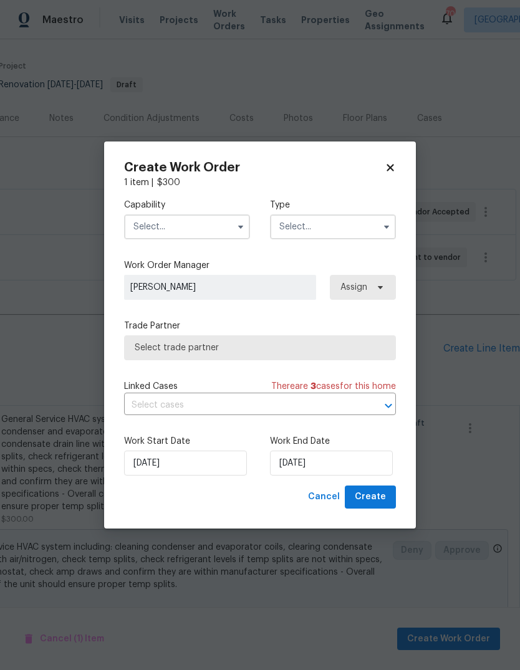
click at [198, 233] on input "text" at bounding box center [187, 226] width 126 height 25
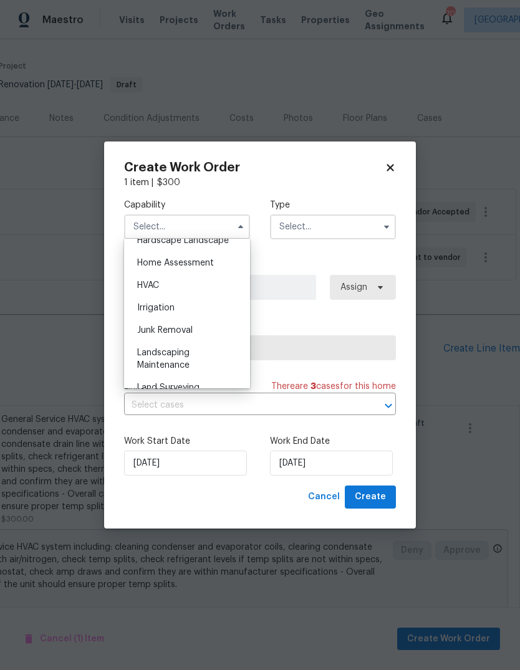
scroll to position [718, 0]
click at [168, 290] on div "HVAC" at bounding box center [187, 287] width 120 height 22
type input "HVAC"
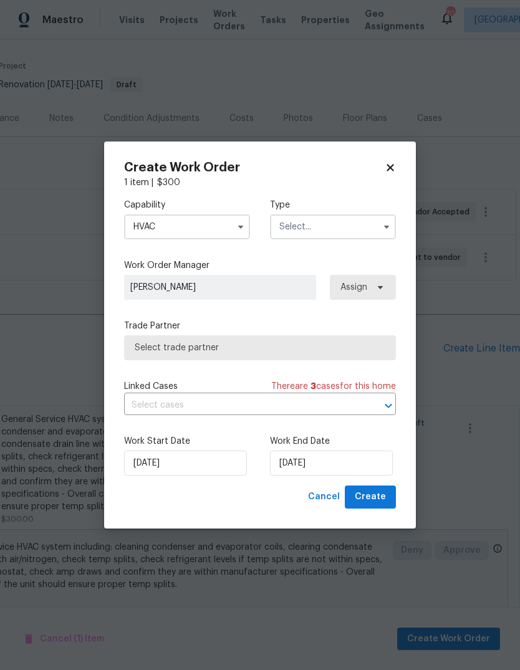
click at [340, 223] on input "text" at bounding box center [333, 226] width 126 height 25
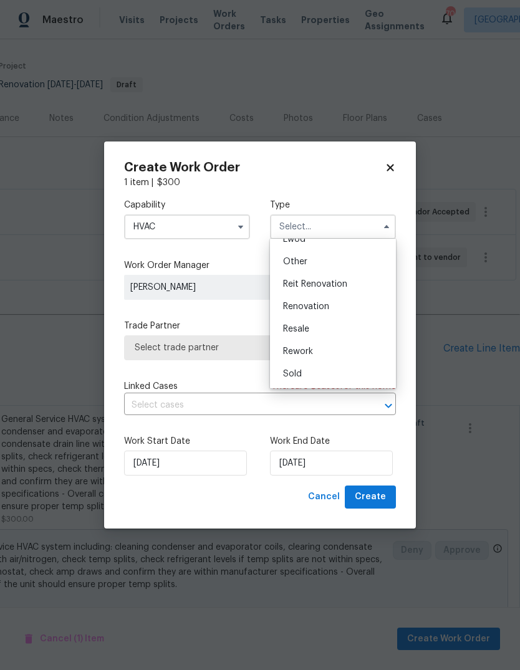
scroll to position [148, 0]
click at [325, 307] on span "Renovation" at bounding box center [306, 306] width 46 height 9
type input "Renovation"
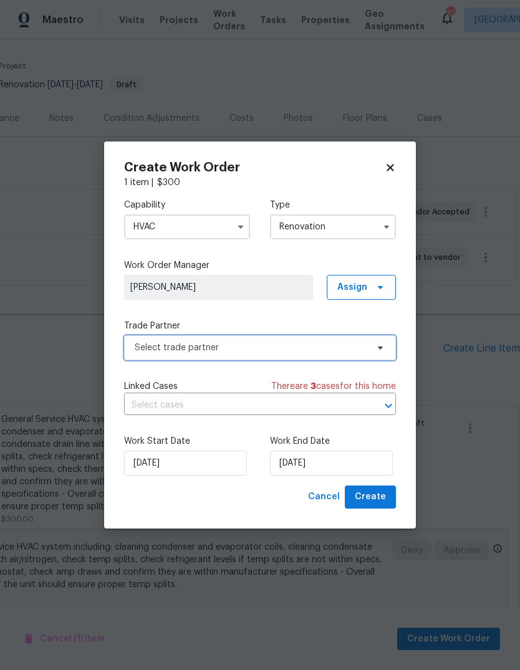
click at [315, 348] on span "Select trade partner" at bounding box center [251, 347] width 232 height 12
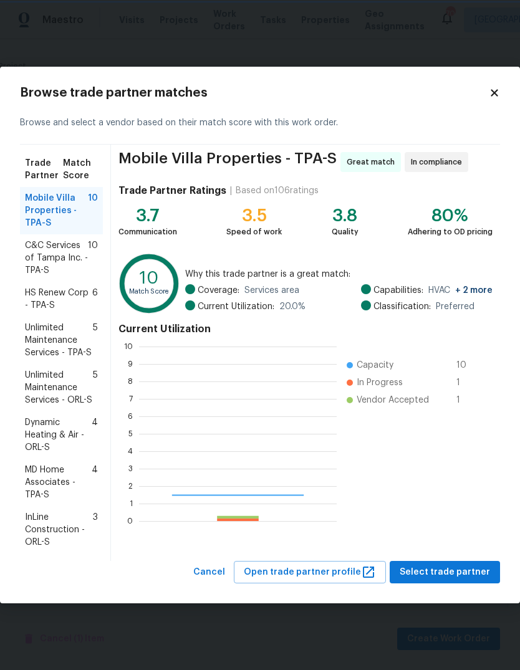
scroll to position [174, 198]
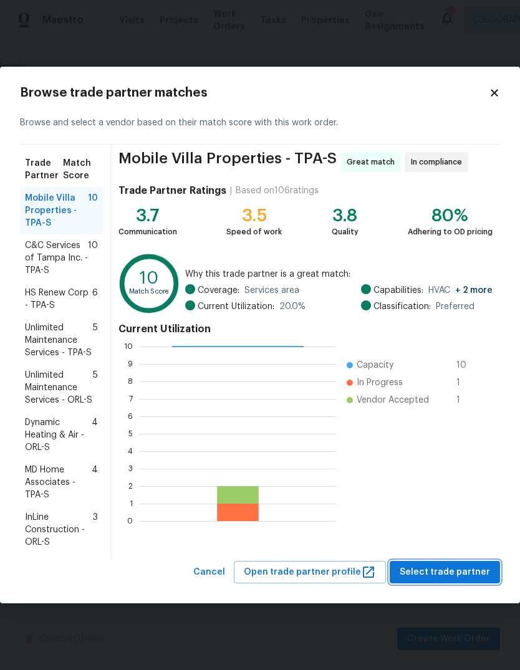
click at [464, 573] on span "Select trade partner" at bounding box center [444, 572] width 90 height 16
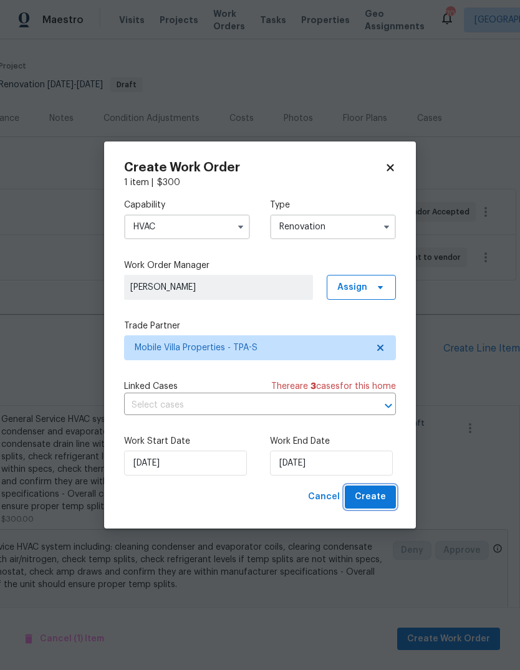
click at [384, 504] on span "Create" at bounding box center [370, 497] width 31 height 16
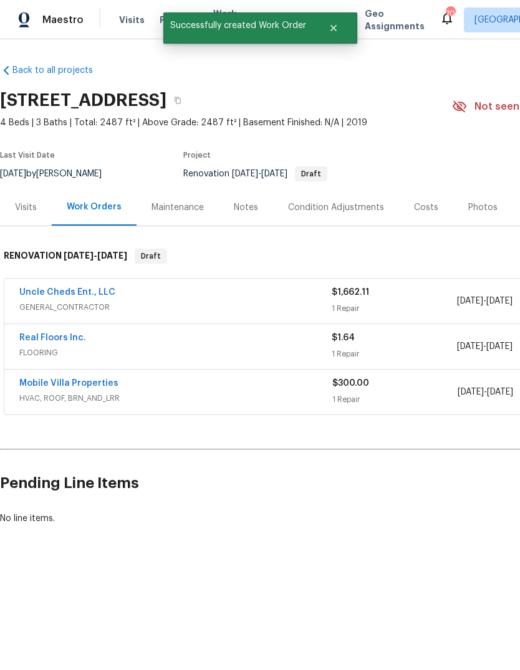
scroll to position [0, 0]
click at [47, 383] on link "Mobile Villa Properties" at bounding box center [68, 383] width 99 height 9
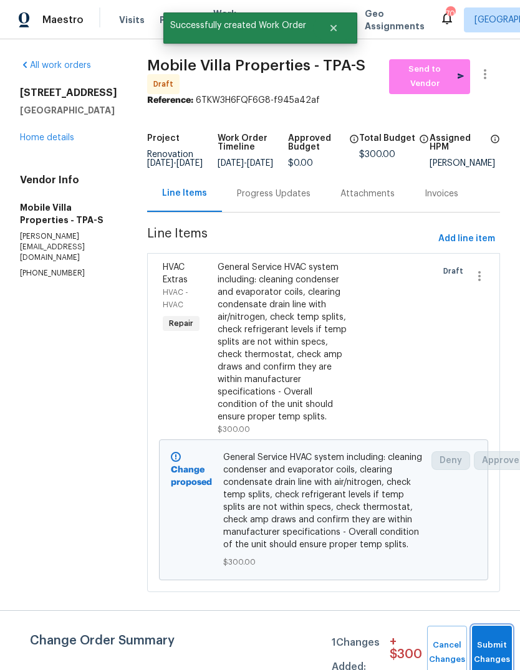
click at [487, 652] on span "Submit Changes" at bounding box center [491, 652] width 27 height 29
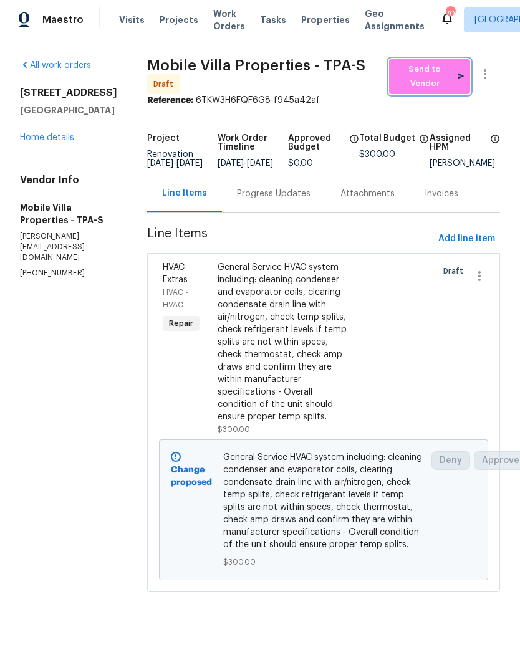
click at [439, 72] on span "Send to Vendor" at bounding box center [429, 76] width 69 height 29
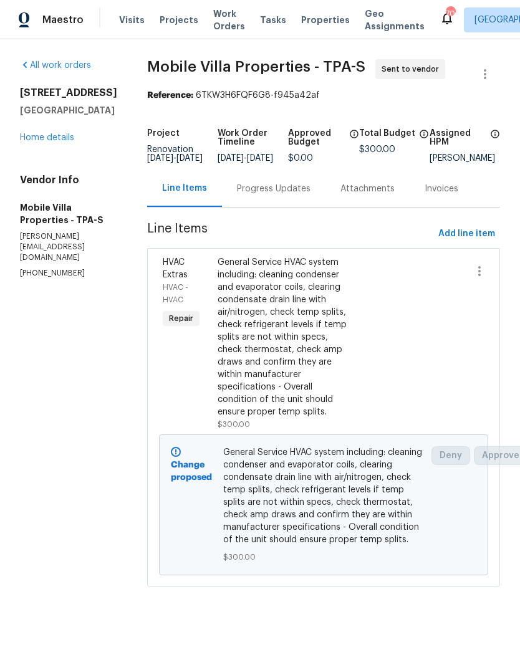
click at [21, 142] on link "Home details" at bounding box center [47, 137] width 54 height 9
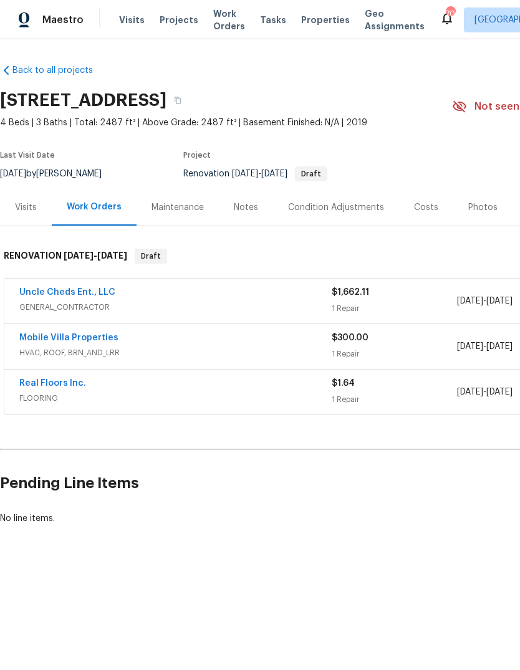
click at [44, 289] on link "Uncle Cheds Ent., LLC" at bounding box center [67, 292] width 96 height 9
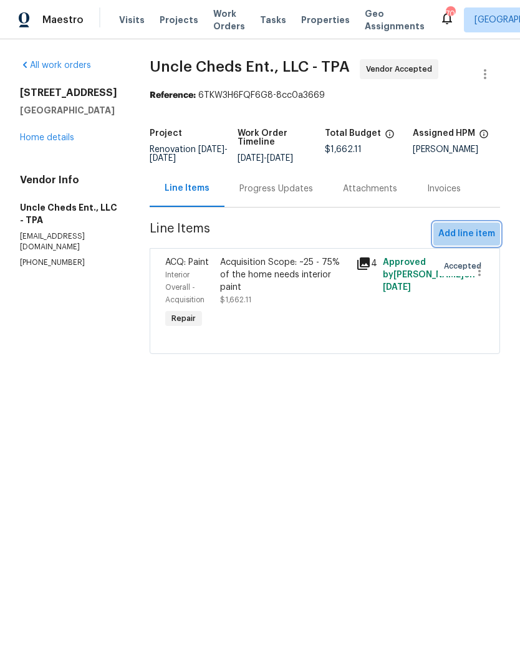
click at [485, 228] on span "Add line item" at bounding box center [466, 234] width 57 height 16
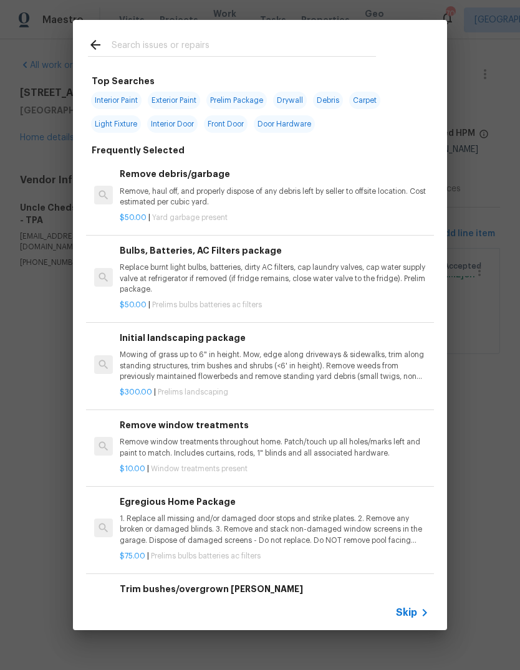
click at [294, 37] on input "text" at bounding box center [244, 46] width 264 height 19
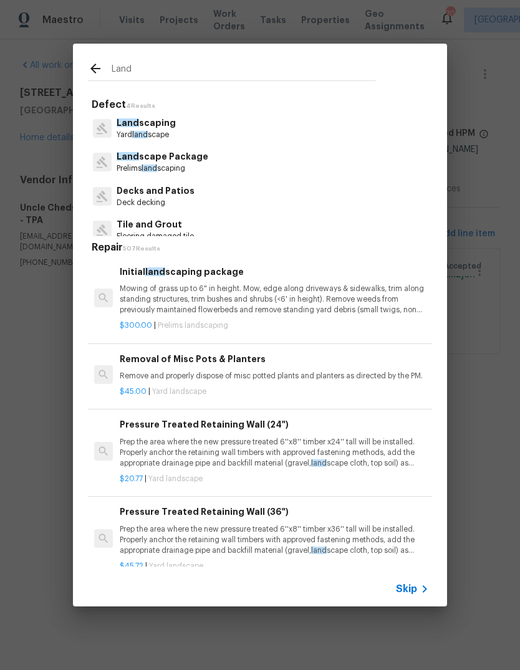
type input "Land"
click at [293, 168] on div "Land scape Package Prelims land scaping" at bounding box center [260, 162] width 344 height 34
click at [283, 155] on div "Land scape Package Prelims land scaping" at bounding box center [260, 162] width 344 height 34
click at [227, 155] on div "Land scape Package Prelims land scaping" at bounding box center [260, 162] width 344 height 34
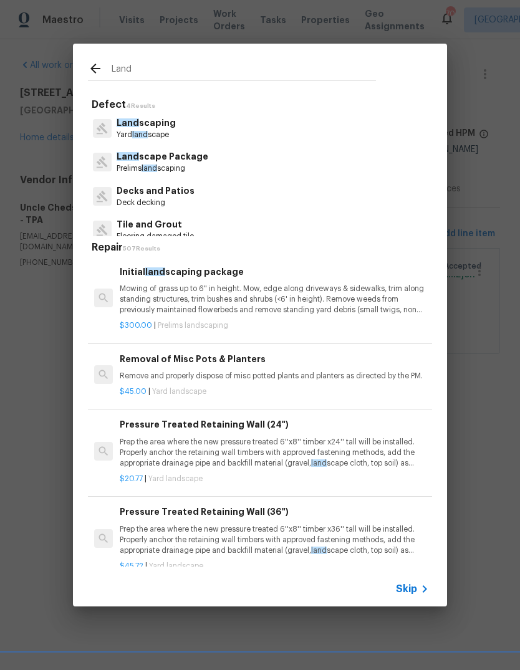
click at [198, 154] on p "Land scape Package" at bounding box center [163, 156] width 92 height 13
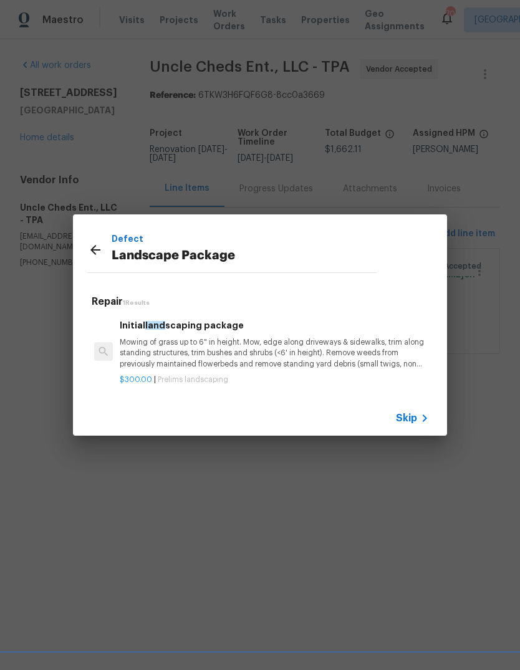
click at [348, 346] on p "Mowing of grass up to 6" in height. Mow, edge along driveways & sidewalks, trim…" at bounding box center [274, 353] width 309 height 32
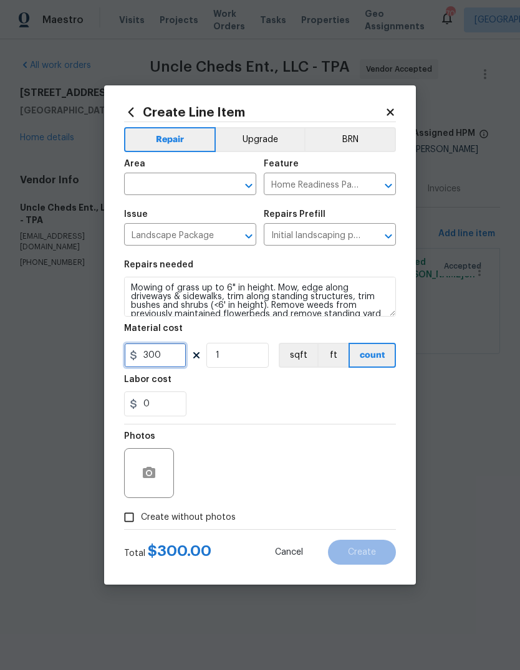
click at [159, 349] on input "300" at bounding box center [155, 355] width 62 height 25
click at [162, 358] on input "300" at bounding box center [155, 355] width 62 height 25
type input "100"
click at [128, 525] on input "Create without photos" at bounding box center [129, 517] width 24 height 24
checkbox input "true"
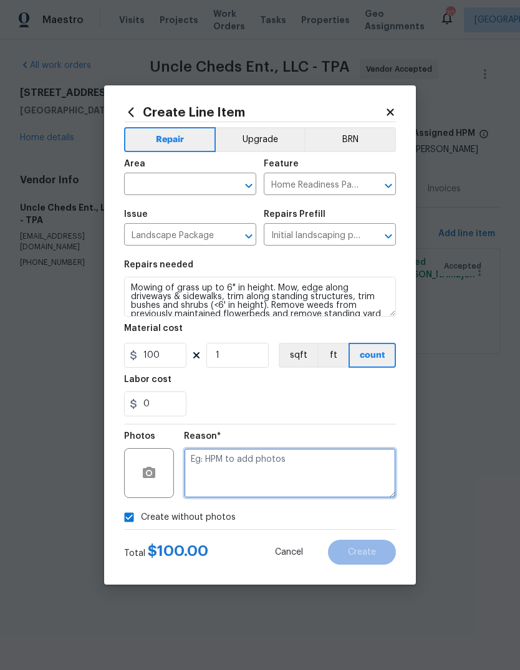
click at [317, 468] on textarea at bounding box center [290, 473] width 212 height 50
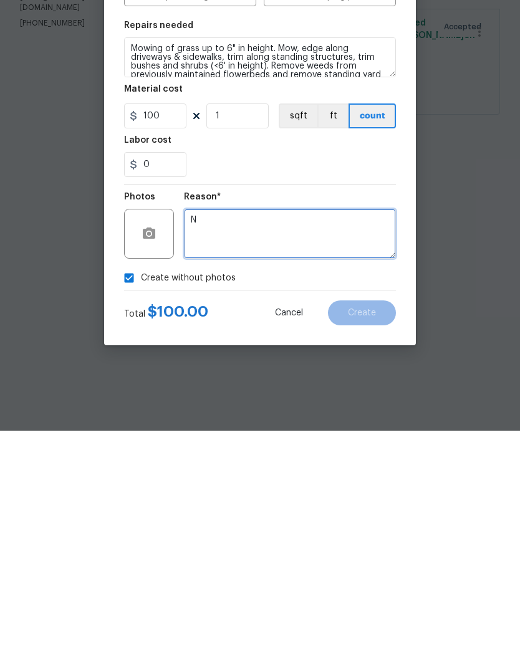
type textarea "N"
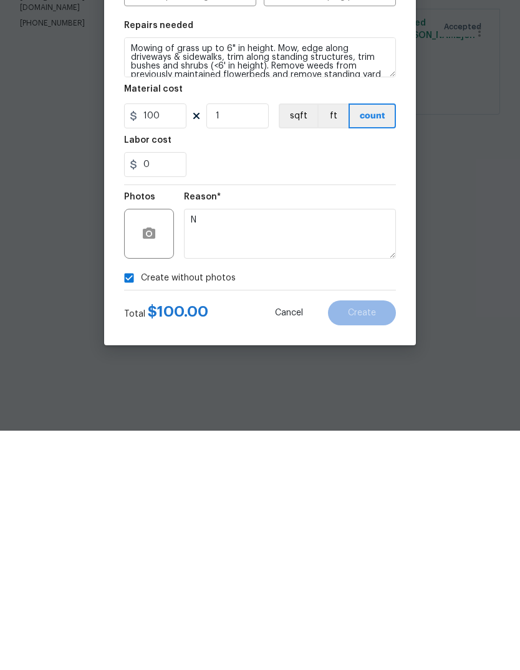
click at [358, 505] on div "Create without photos" at bounding box center [260, 517] width 272 height 24
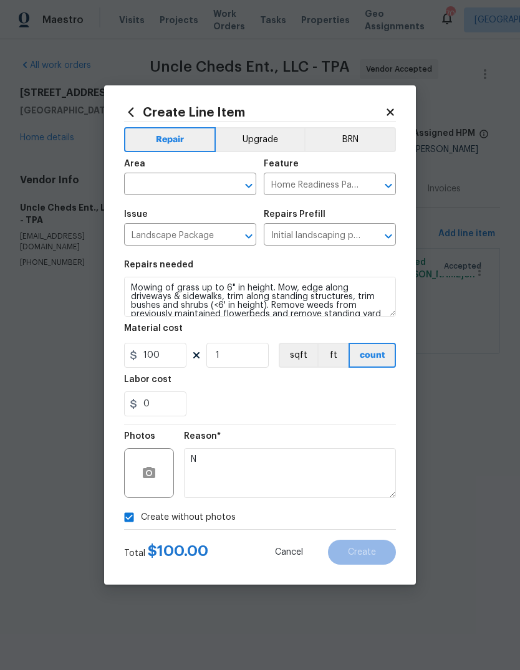
click at [176, 184] on input "text" at bounding box center [172, 185] width 97 height 19
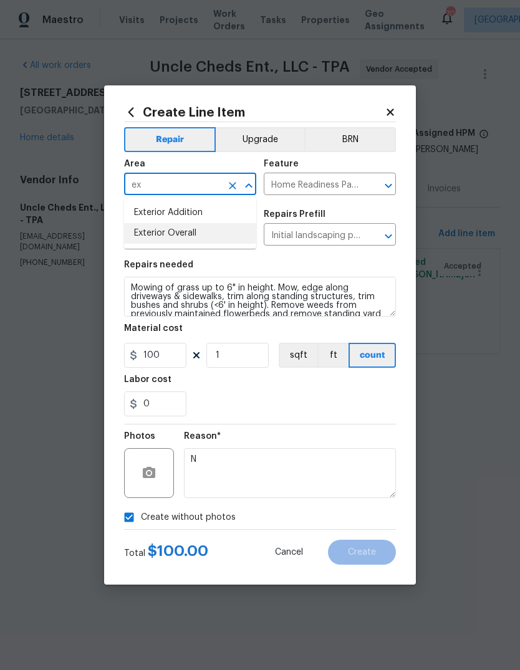
click at [210, 226] on li "Exterior Overall" at bounding box center [190, 233] width 132 height 21
type input "Exterior Overall"
click at [358, 401] on div "0" at bounding box center [260, 403] width 272 height 25
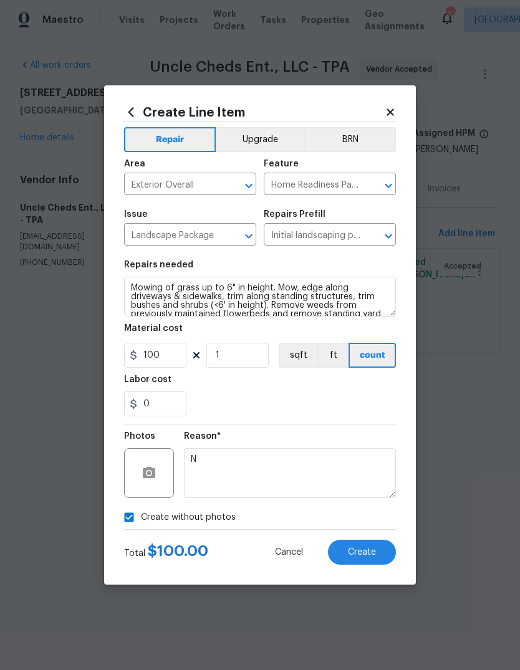
click at [374, 563] on button "Create" at bounding box center [362, 552] width 68 height 25
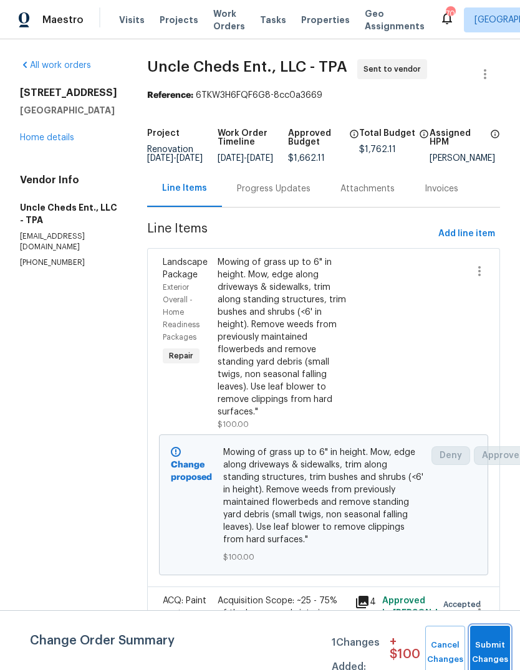
click at [490, 635] on button "Submit Changes" at bounding box center [490, 653] width 40 height 54
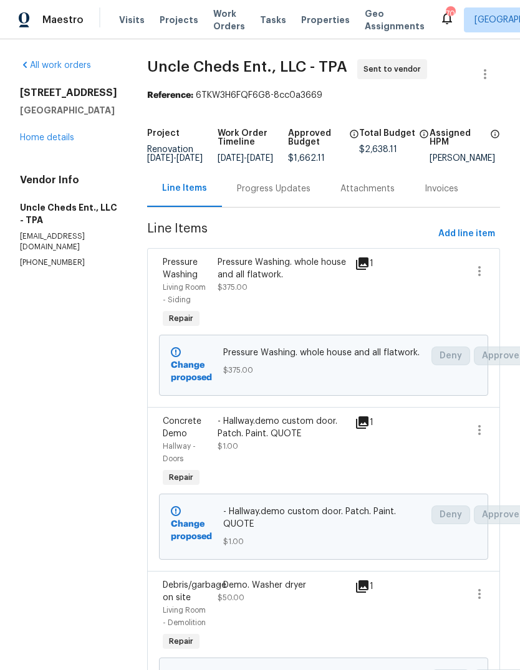
click at [34, 142] on link "Home details" at bounding box center [47, 137] width 54 height 9
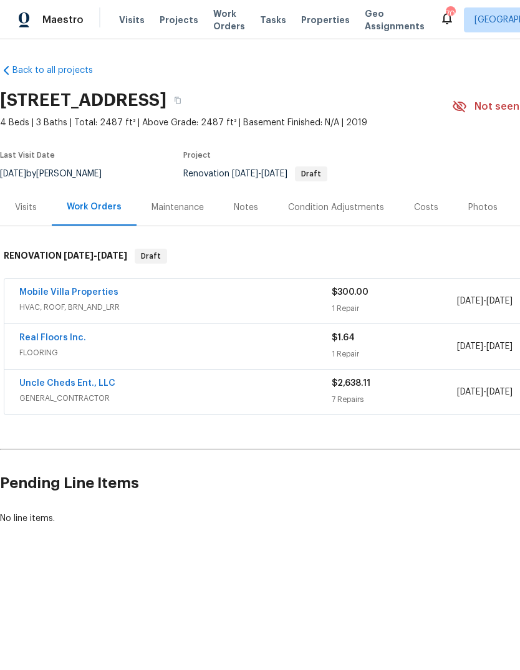
click at [37, 385] on link "Uncle Cheds Ent., LLC" at bounding box center [67, 383] width 96 height 9
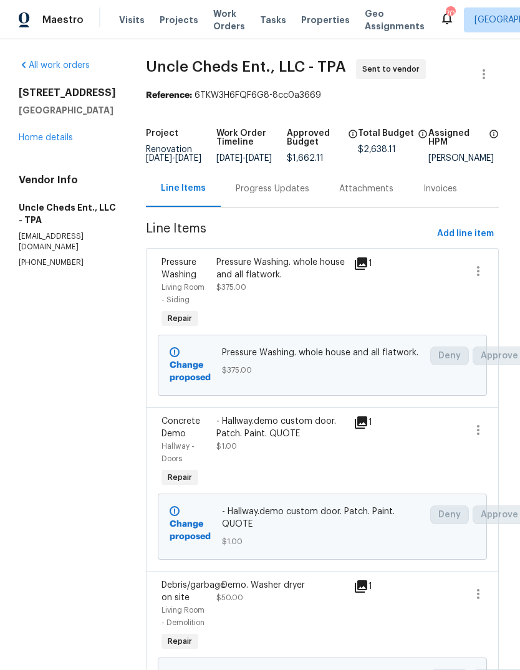
scroll to position [0, 1]
click at [53, 142] on link "Home details" at bounding box center [46, 137] width 54 height 9
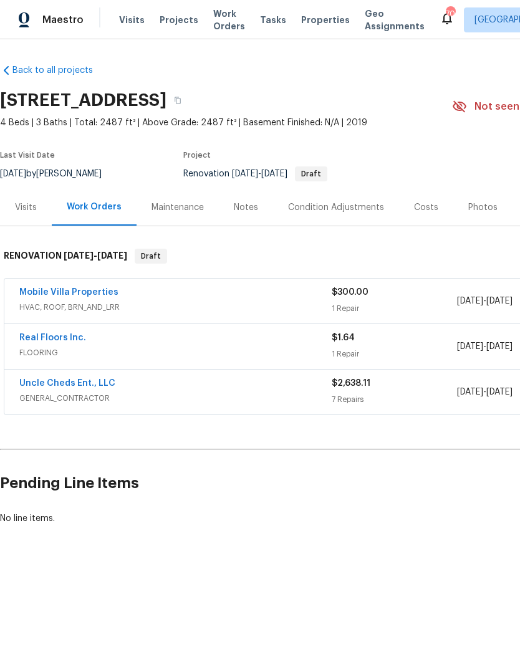
click at [42, 339] on link "Real Floors Inc." at bounding box center [52, 337] width 67 height 9
click at [98, 381] on link "Uncle Cheds Ent., LLC" at bounding box center [67, 383] width 96 height 9
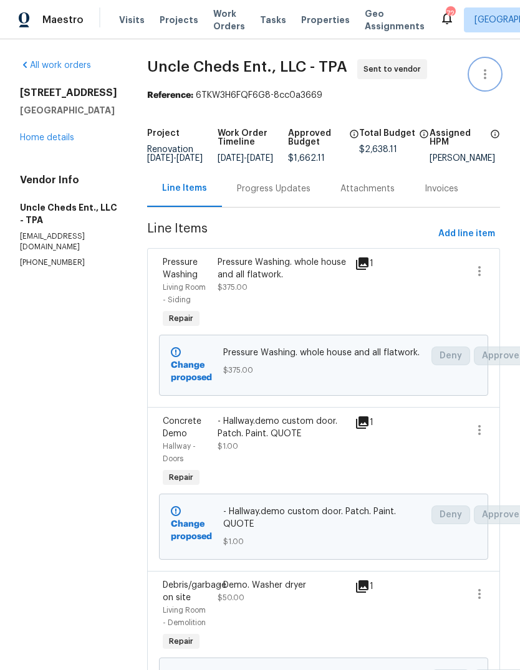
click at [494, 69] on button "button" at bounding box center [485, 74] width 30 height 30
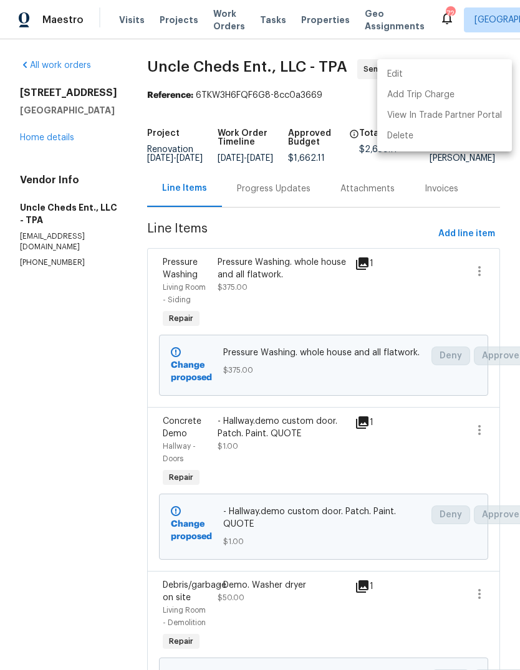
click at [471, 74] on li "Edit" at bounding box center [444, 74] width 135 height 21
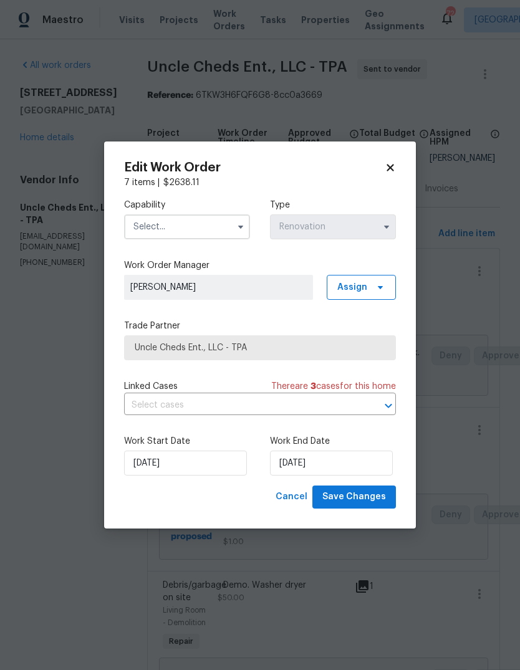
click at [197, 230] on input "text" at bounding box center [187, 226] width 126 height 25
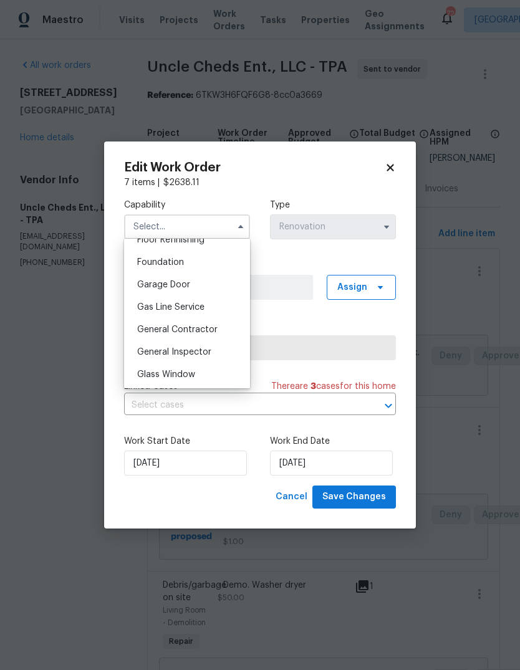
scroll to position [521, 0]
click at [203, 328] on span "General Contractor" at bounding box center [177, 327] width 80 height 9
type input "General Contractor"
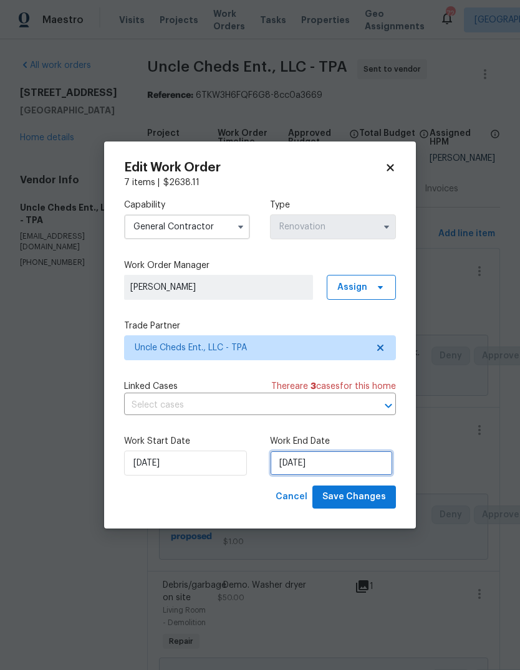
click at [335, 462] on input "[DATE]" at bounding box center [331, 462] width 123 height 25
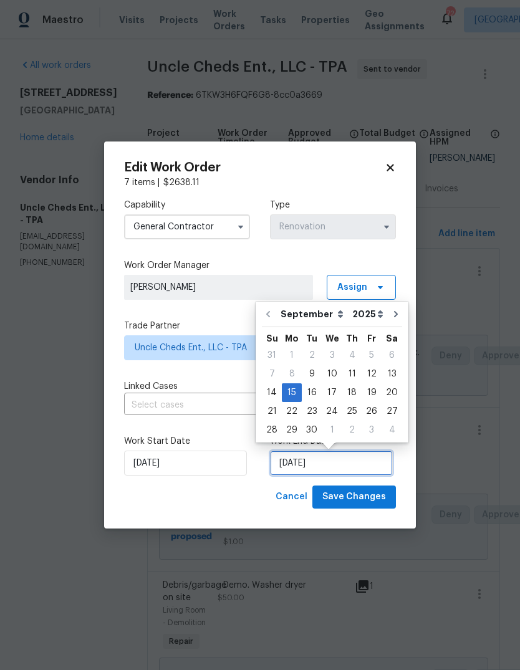
scroll to position [9, 0]
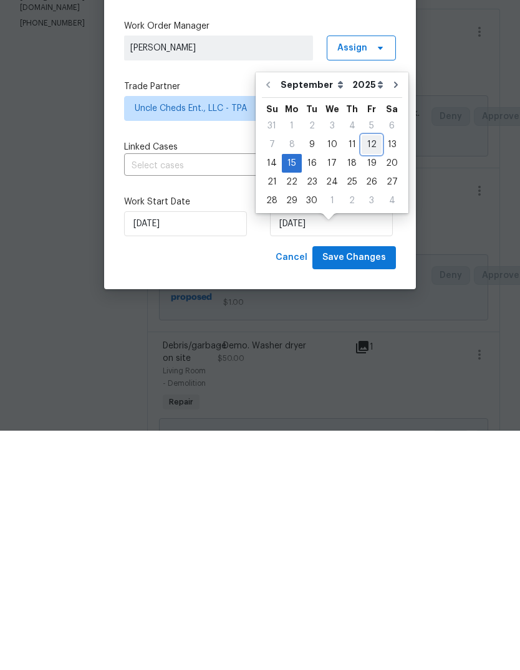
click at [363, 375] on div "12" at bounding box center [371, 383] width 20 height 17
type input "9/12/2025"
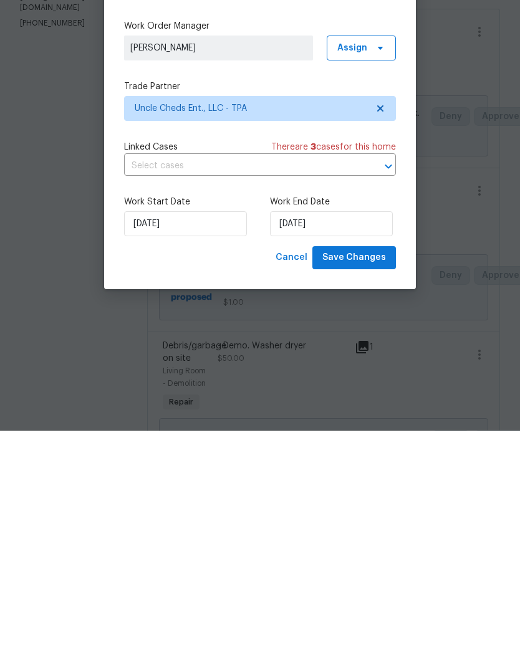
scroll to position [47, 0]
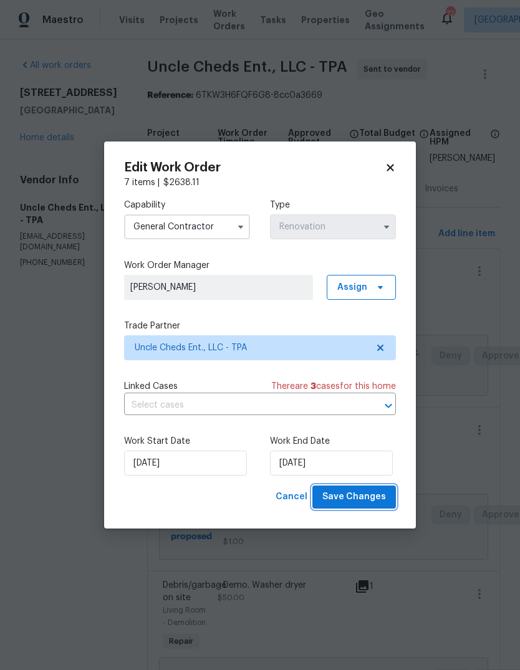
click at [373, 495] on span "Save Changes" at bounding box center [354, 497] width 64 height 16
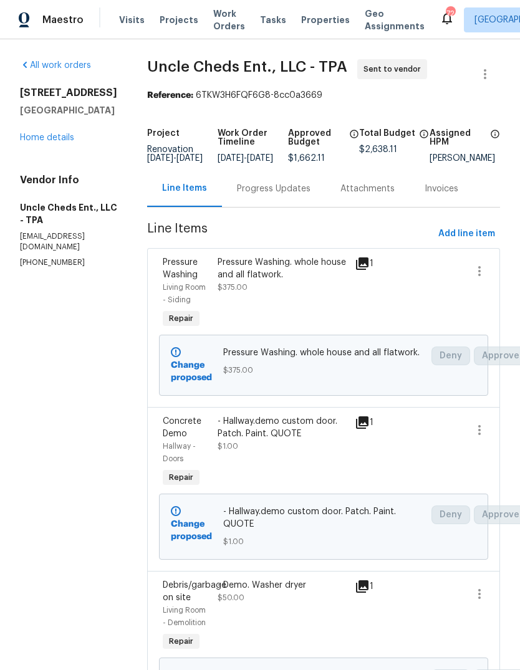
click at [38, 133] on link "Home details" at bounding box center [47, 137] width 54 height 9
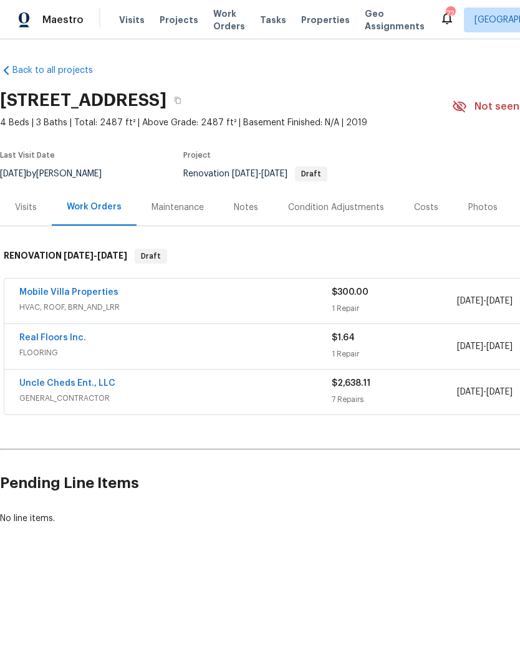
click at [55, 382] on link "Uncle Cheds Ent., LLC" at bounding box center [67, 383] width 96 height 9
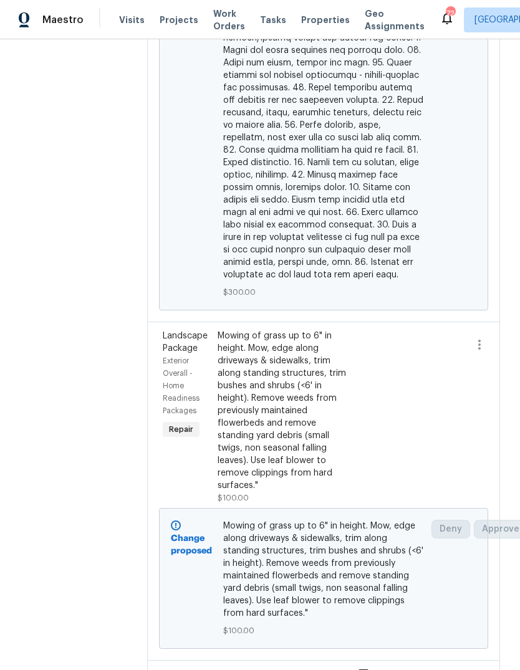
scroll to position [2392, 0]
click at [484, 669] on icon "button" at bounding box center [479, 683] width 15 height 15
click at [493, 594] on li "Cancel" at bounding box center [485, 597] width 48 height 21
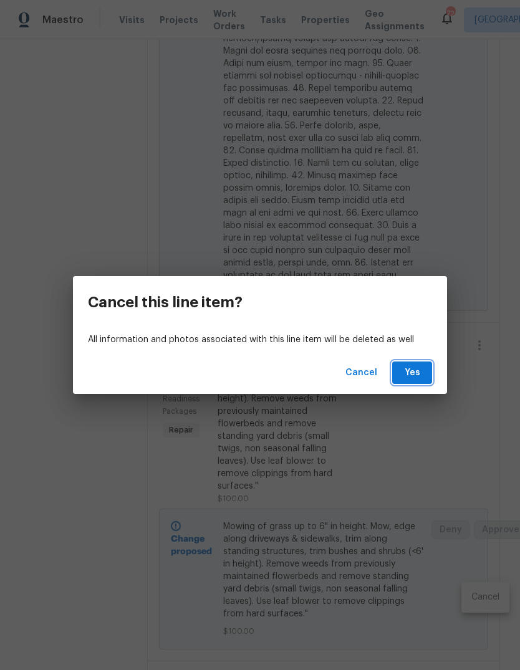
click at [419, 369] on span "Yes" at bounding box center [412, 373] width 20 height 16
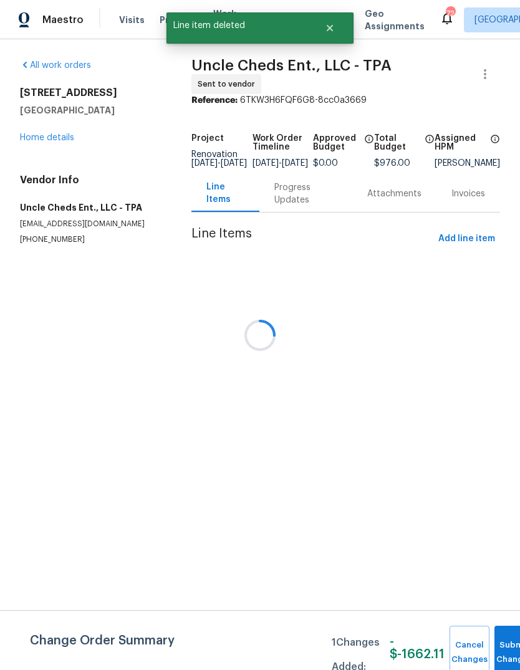
scroll to position [0, 0]
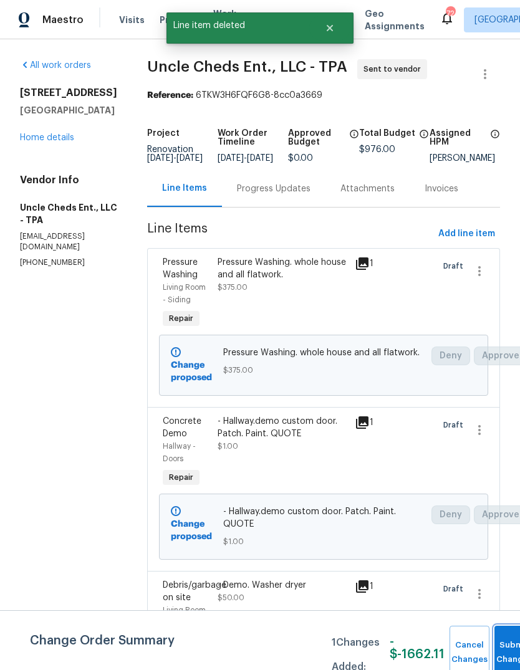
click at [503, 642] on button "Submit Changes" at bounding box center [514, 653] width 40 height 54
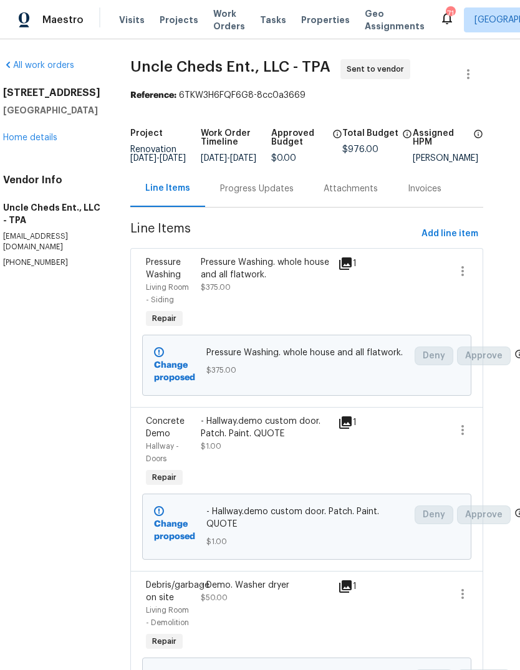
scroll to position [0, 17]
click at [22, 142] on link "Home details" at bounding box center [30, 137] width 54 height 9
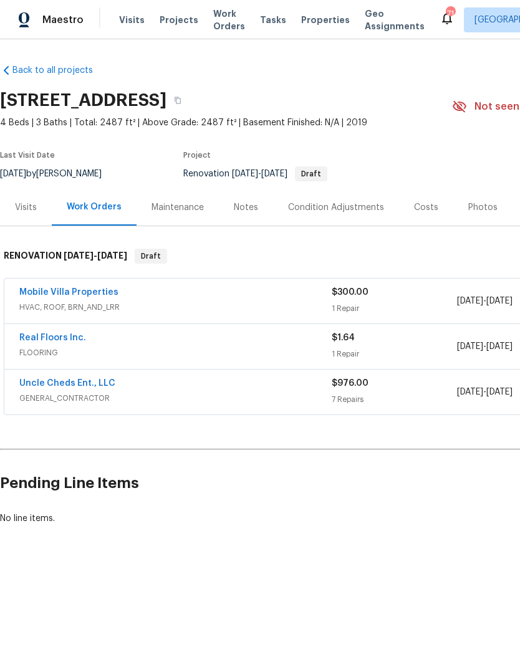
click at [35, 294] on link "Mobile Villa Properties" at bounding box center [68, 292] width 99 height 9
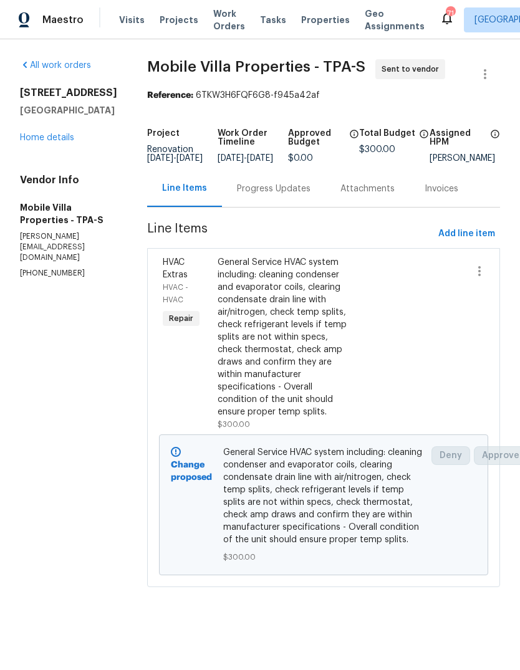
click at [32, 142] on link "Home details" at bounding box center [47, 137] width 54 height 9
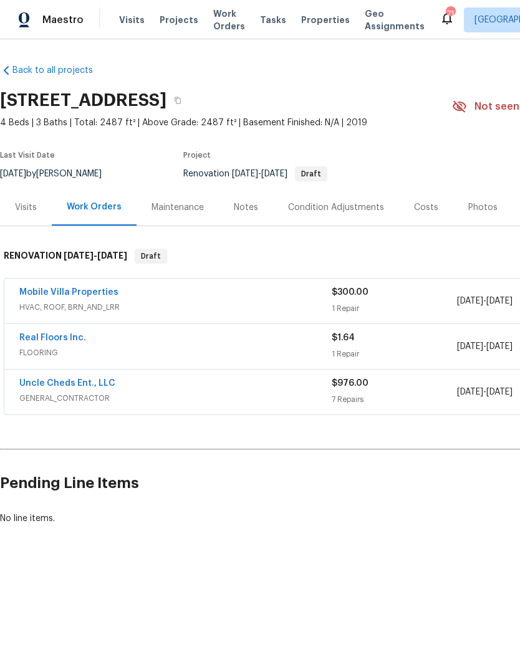
click at [47, 384] on link "Uncle Cheds Ent., LLC" at bounding box center [67, 383] width 96 height 9
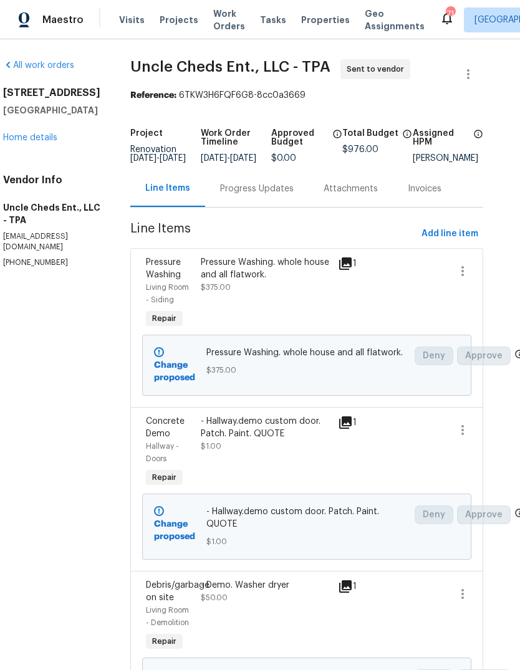
scroll to position [0, 17]
